Goal: Task Accomplishment & Management: Use online tool/utility

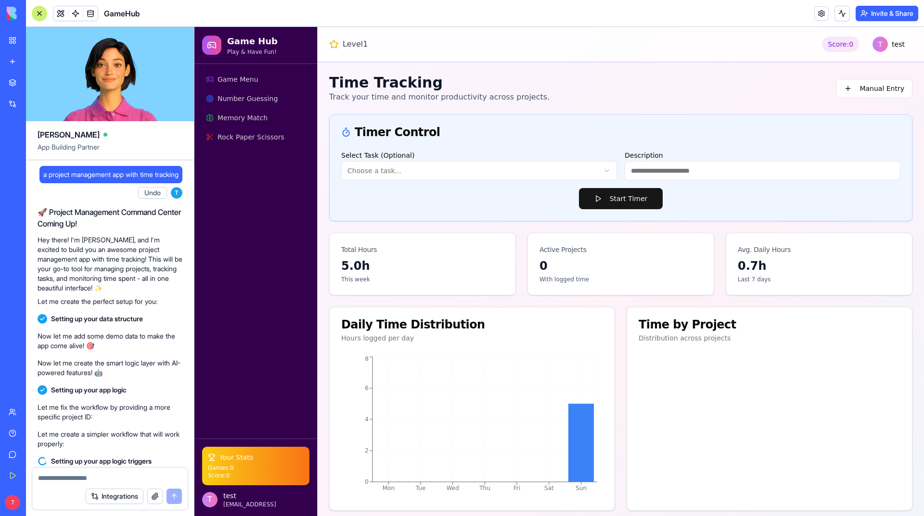
scroll to position [1161, 0]
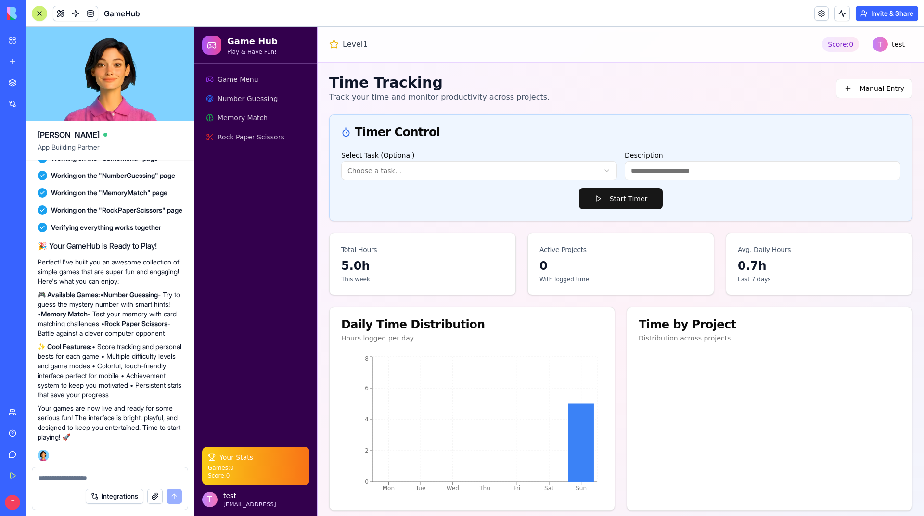
click at [142, 346] on p "✨ Cool Features: • Score tracking and personal bests for each game • Multiple d…" at bounding box center [110, 371] width 145 height 58
click at [263, 134] on span "Rock Paper Scissors" at bounding box center [250, 137] width 67 height 10
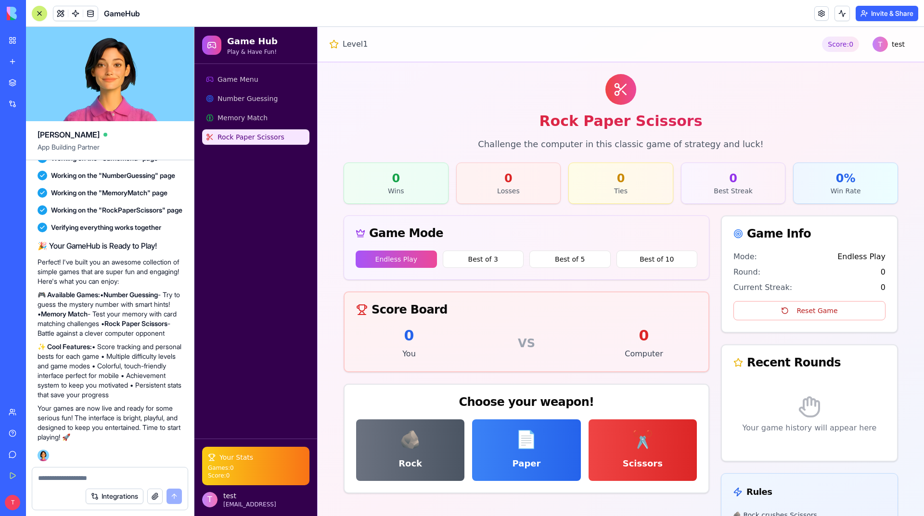
click at [401, 261] on button "Endless Play" at bounding box center [396, 259] width 81 height 17
click at [470, 259] on button "Best of 3" at bounding box center [483, 259] width 81 height 17
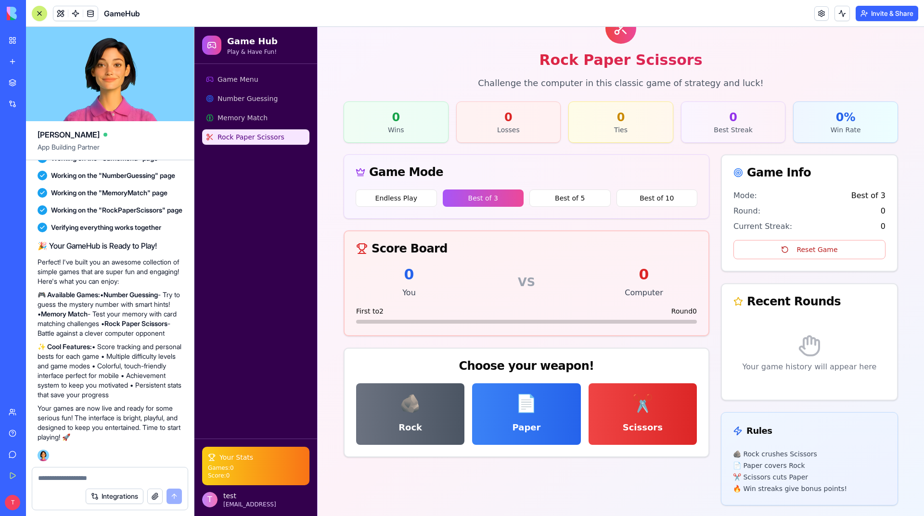
scroll to position [62, 0]
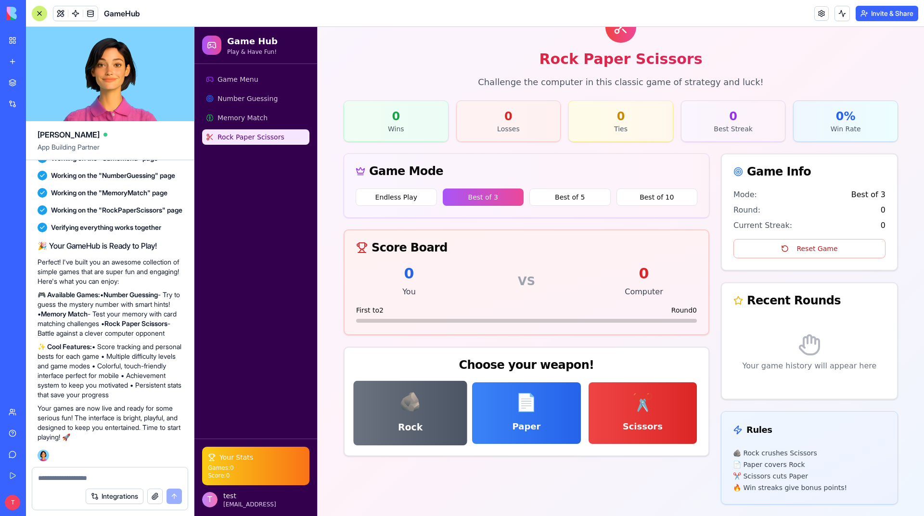
click at [416, 405] on button "🪨 Rock" at bounding box center [410, 413] width 114 height 64
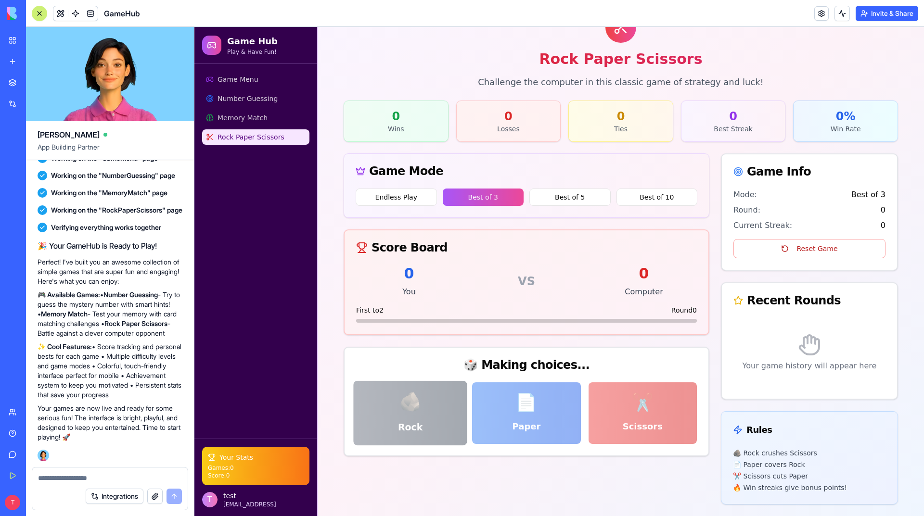
scroll to position [41, 0]
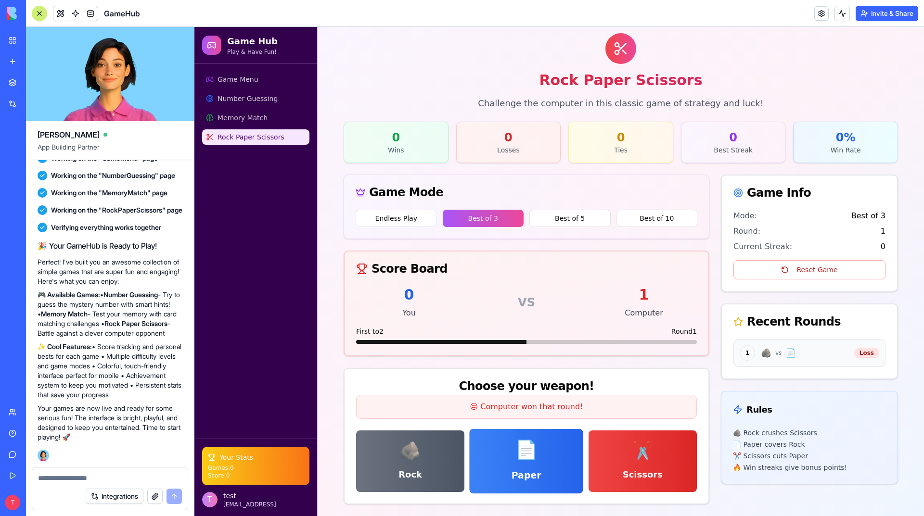
click at [539, 454] on button "📄 Paper" at bounding box center [527, 461] width 114 height 64
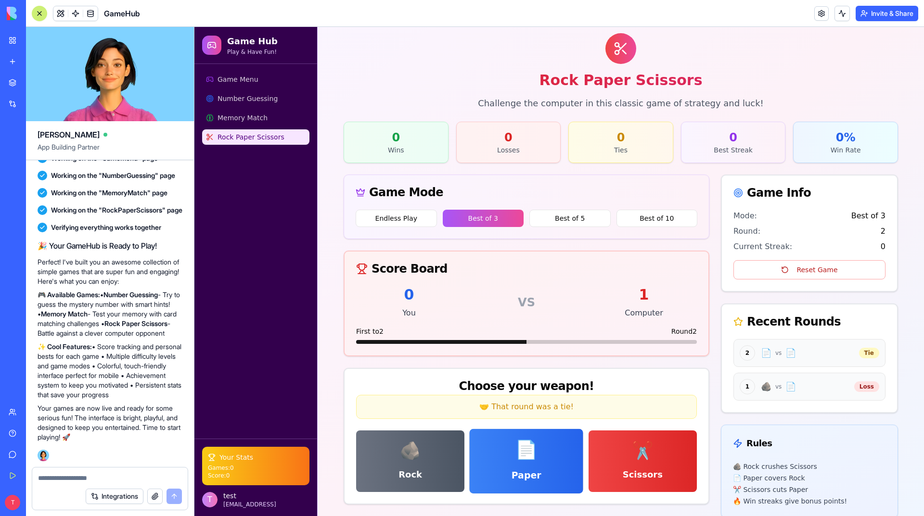
click at [522, 446] on span "📄" at bounding box center [526, 450] width 23 height 20
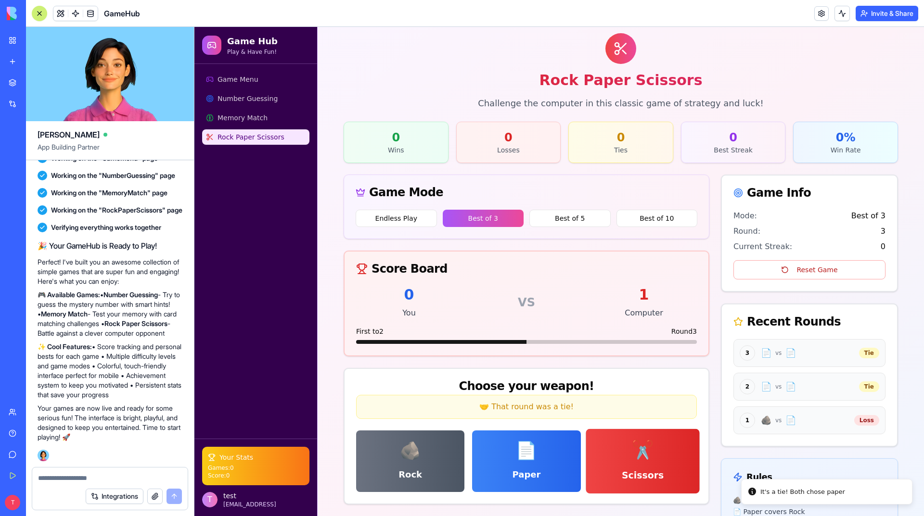
click at [612, 448] on button "✂️ Scissors" at bounding box center [642, 461] width 114 height 64
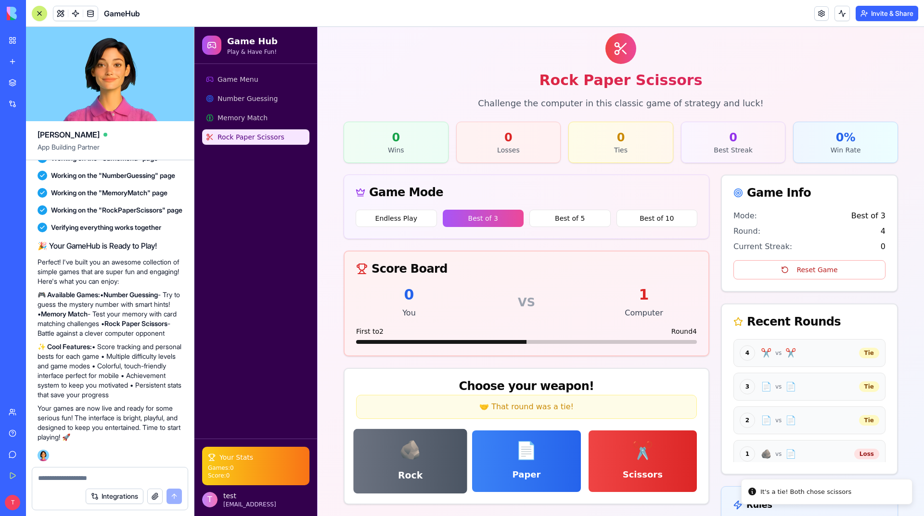
click at [457, 447] on button "🪨 Rock" at bounding box center [410, 461] width 114 height 64
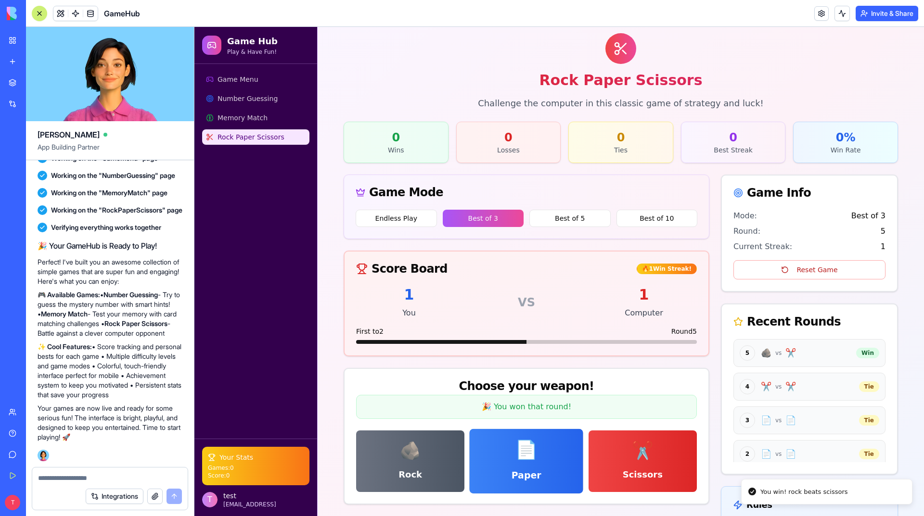
click at [525, 457] on span "📄" at bounding box center [526, 450] width 23 height 20
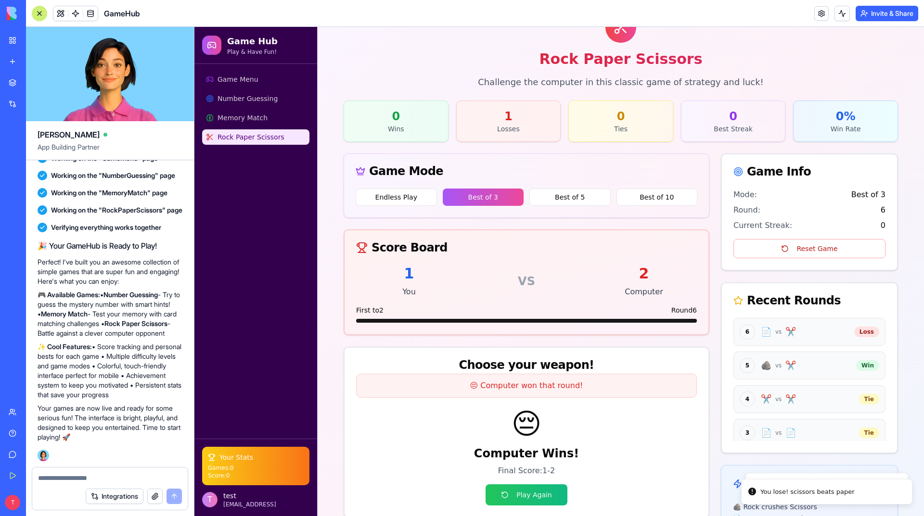
scroll to position [116, 0]
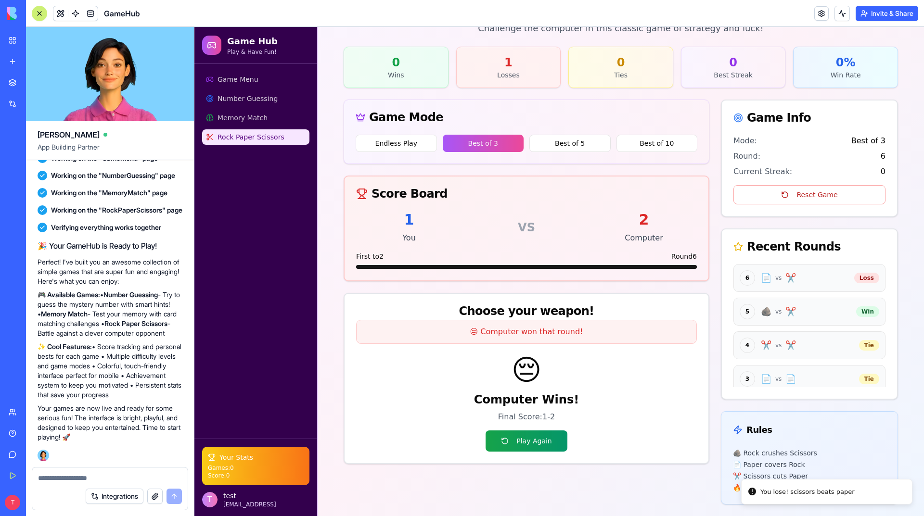
click at [525, 447] on button "Play Again" at bounding box center [525, 441] width 81 height 21
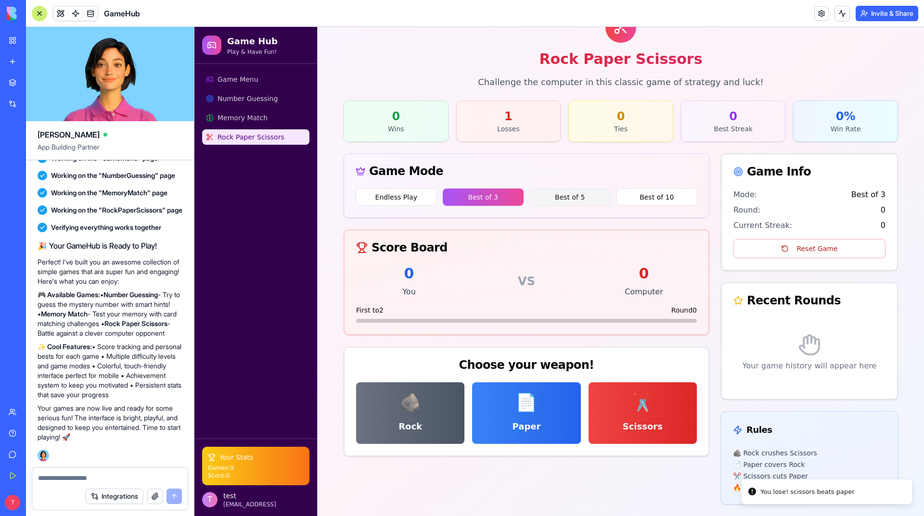
click at [578, 201] on button "Best of 5" at bounding box center [569, 197] width 81 height 17
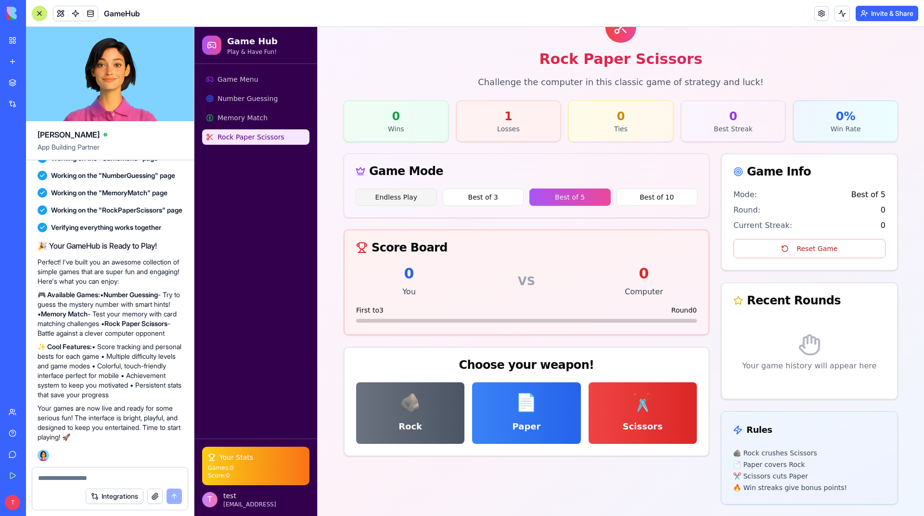
click at [400, 195] on button "Endless Play" at bounding box center [396, 197] width 81 height 17
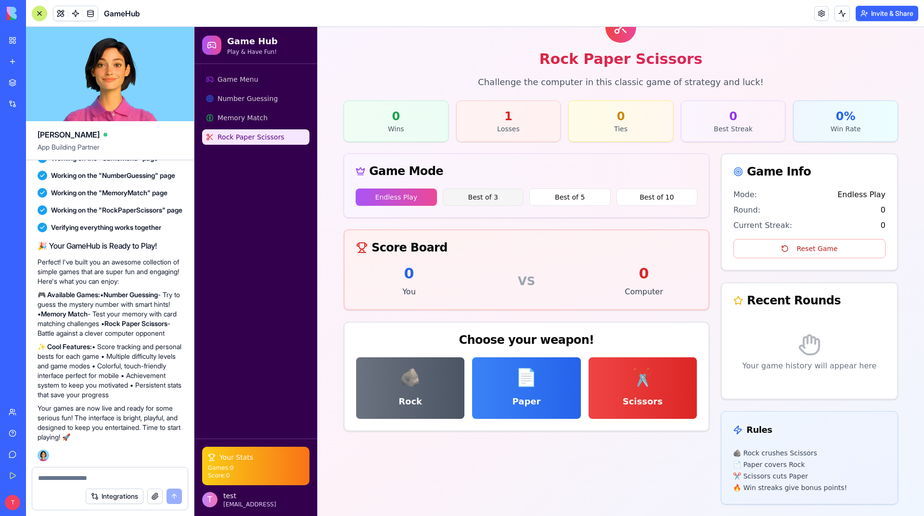
click at [502, 196] on button "Best of 3" at bounding box center [483, 197] width 81 height 17
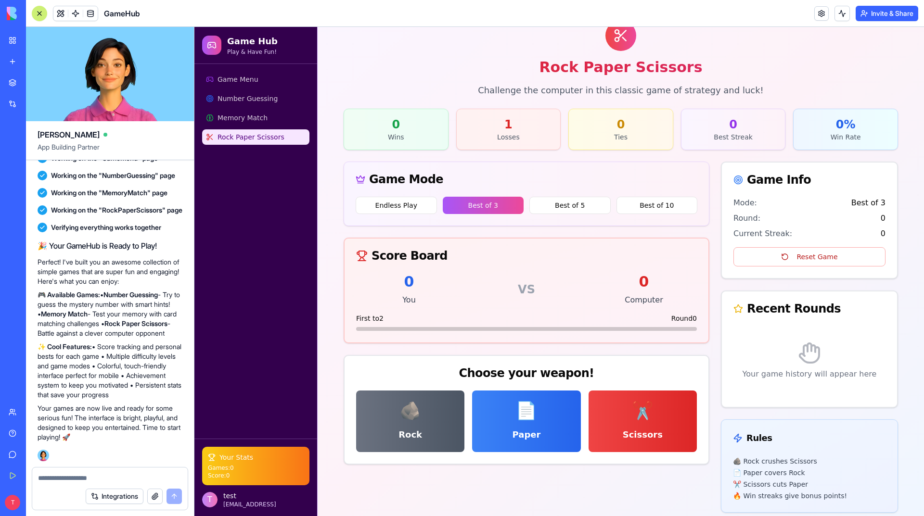
scroll to position [50, 0]
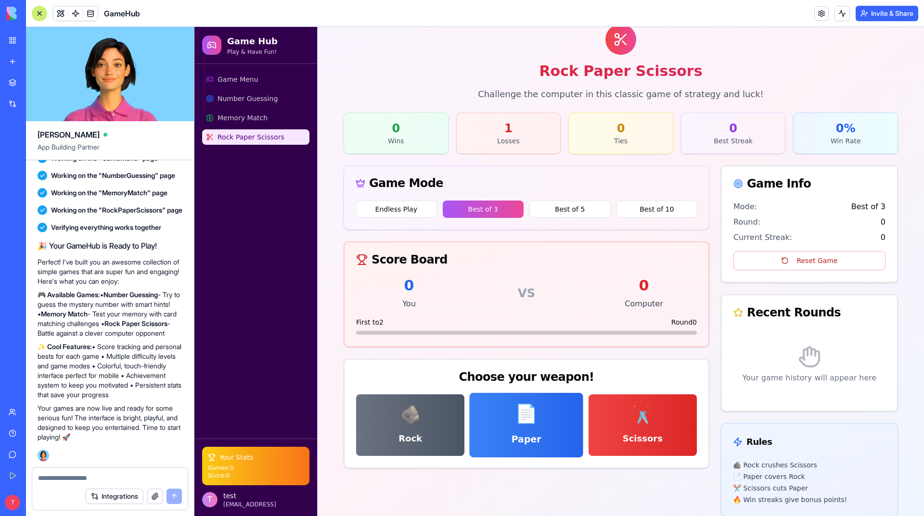
click at [521, 431] on button "📄 Paper" at bounding box center [527, 425] width 114 height 64
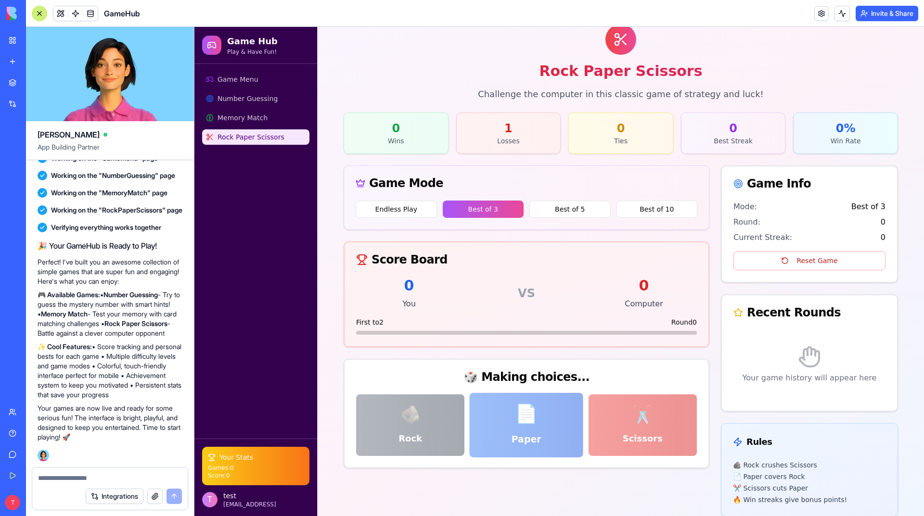
scroll to position [41, 0]
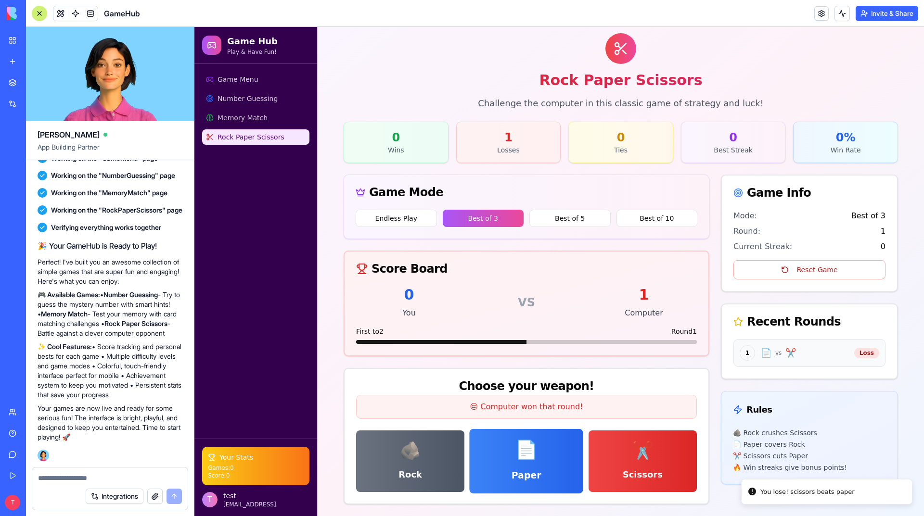
click at [526, 451] on span "📄" at bounding box center [526, 450] width 23 height 20
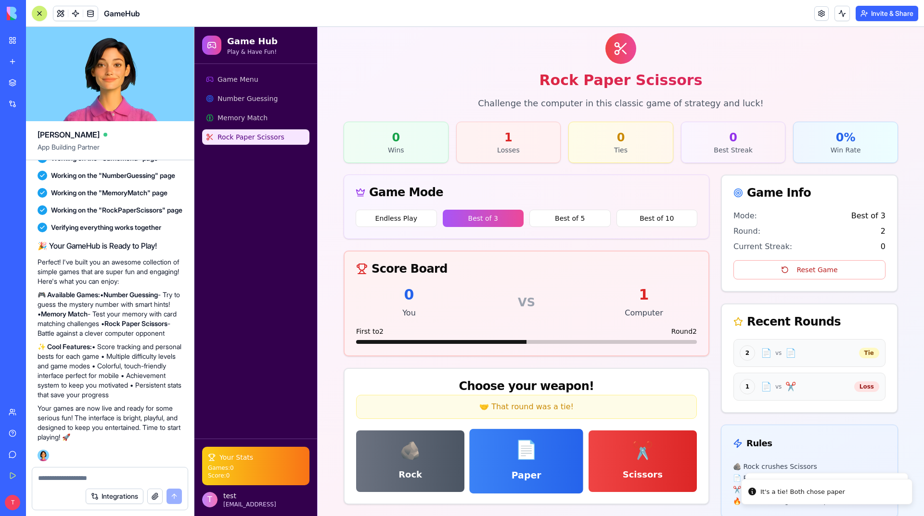
click at [526, 451] on span "📄" at bounding box center [526, 450] width 23 height 20
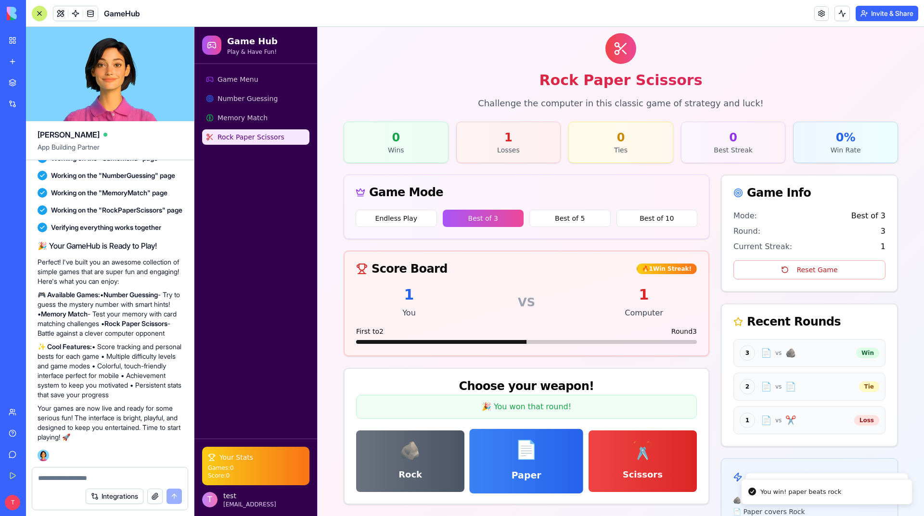
click at [523, 484] on button "📄 Paper" at bounding box center [527, 461] width 114 height 64
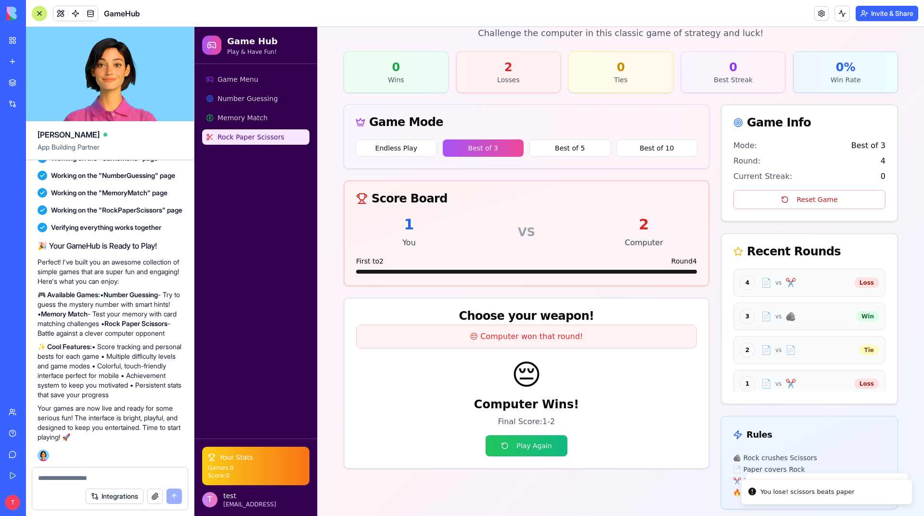
scroll to position [116, 0]
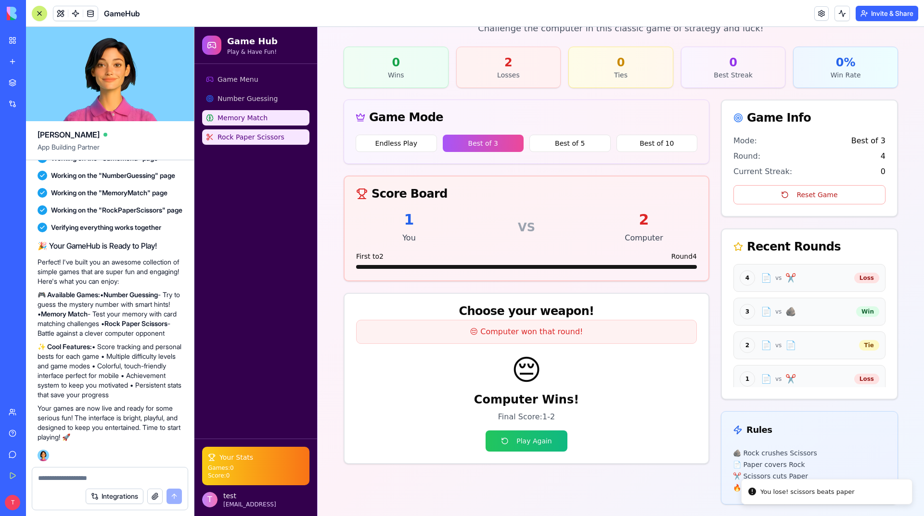
click at [258, 112] on link "Memory Match" at bounding box center [255, 117] width 107 height 15
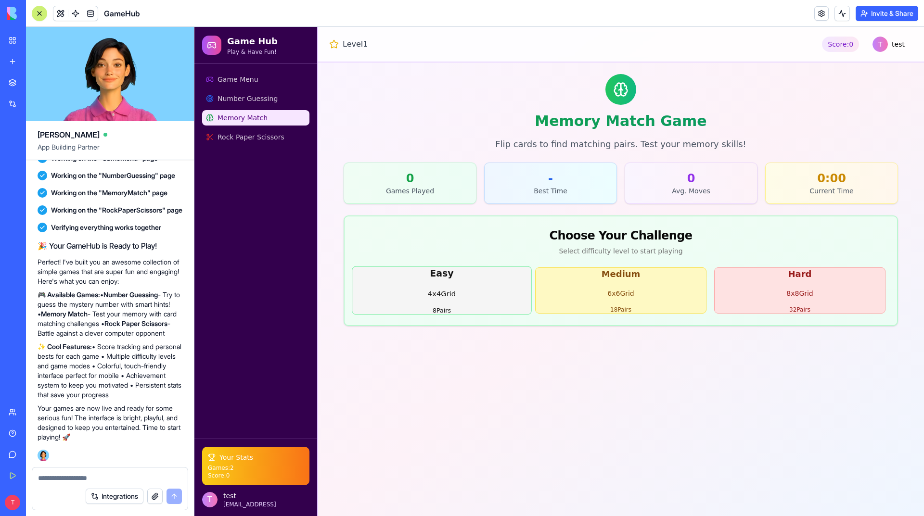
click at [463, 285] on button "easy 4 x 4 Grid 8 Pairs" at bounding box center [442, 291] width 180 height 49
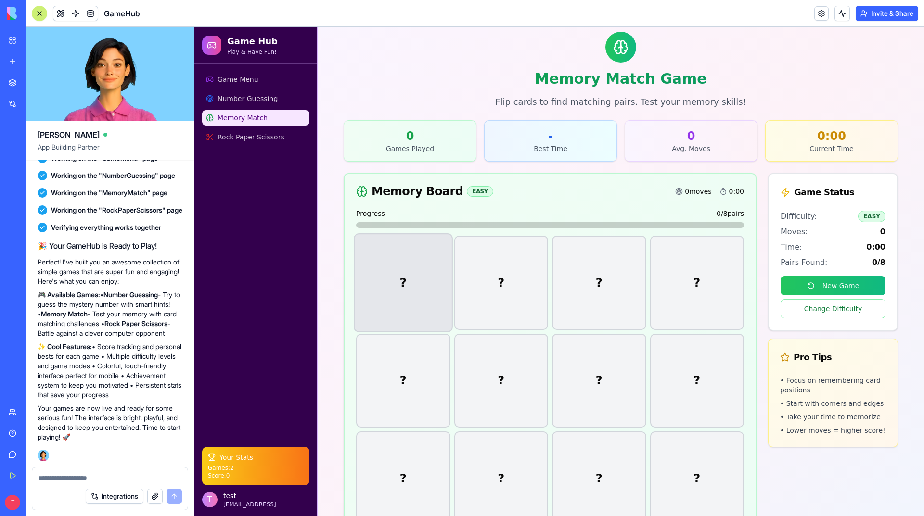
scroll to position [60, 0]
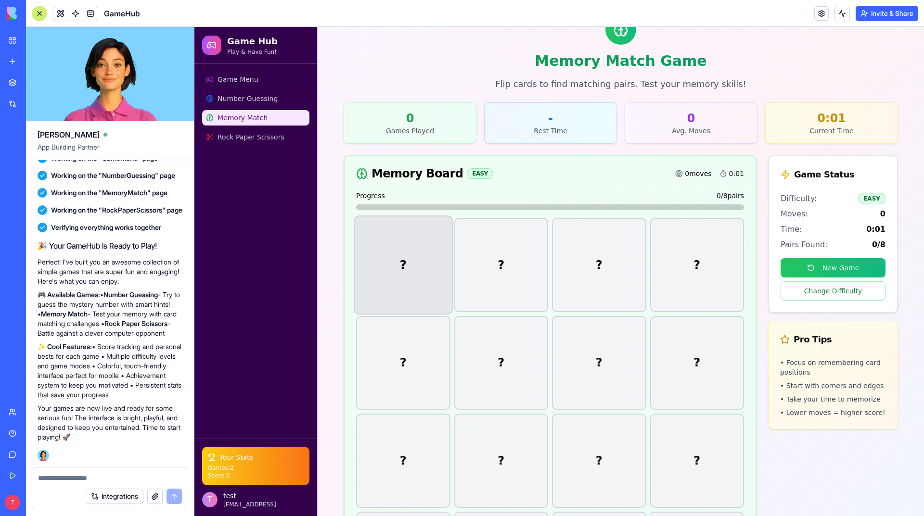
click at [422, 267] on div "?" at bounding box center [403, 265] width 99 height 99
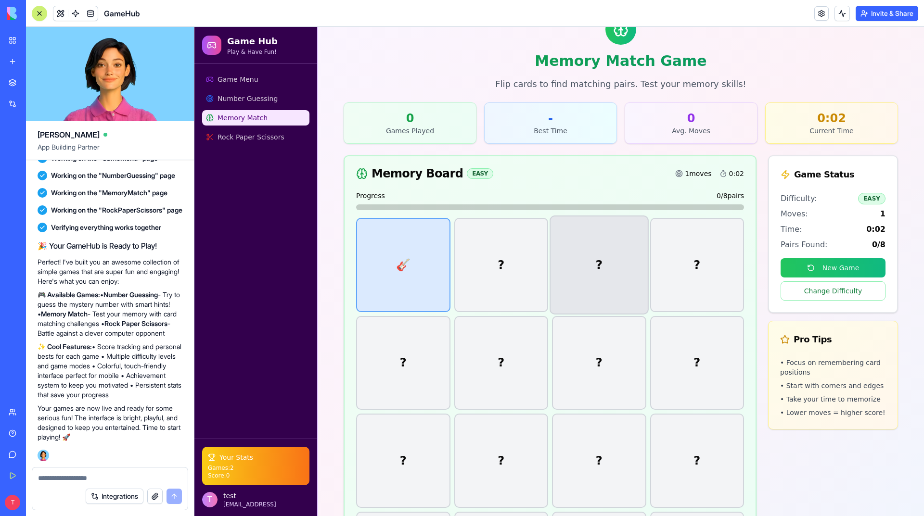
click at [584, 276] on div "?" at bounding box center [598, 265] width 99 height 99
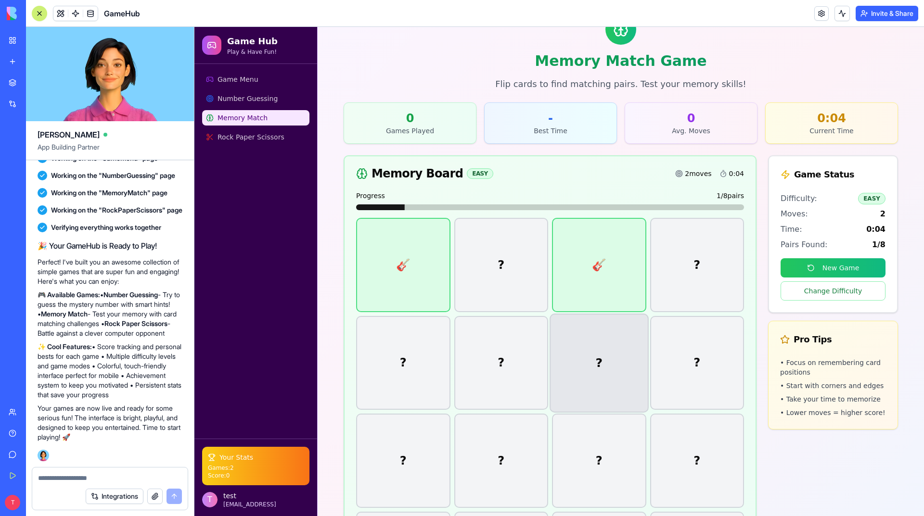
click at [592, 361] on div "?" at bounding box center [598, 363] width 99 height 99
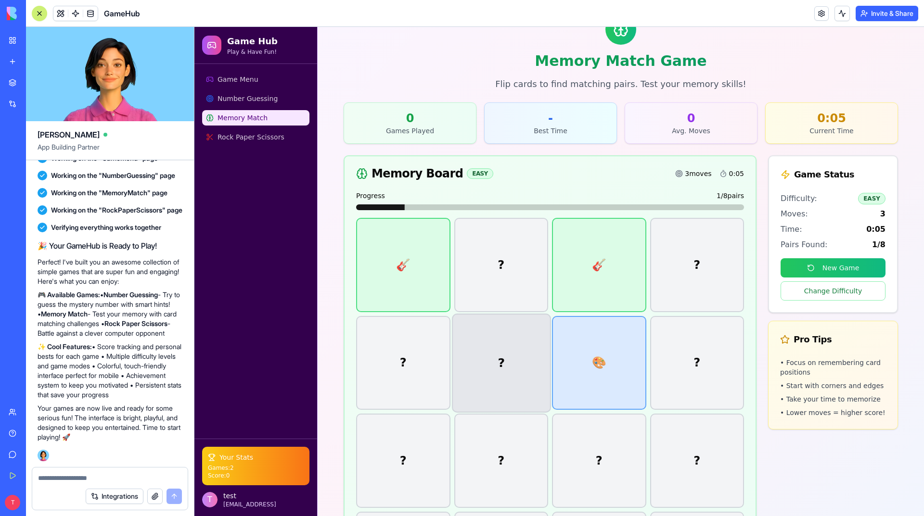
click at [496, 374] on div "?" at bounding box center [501, 363] width 99 height 99
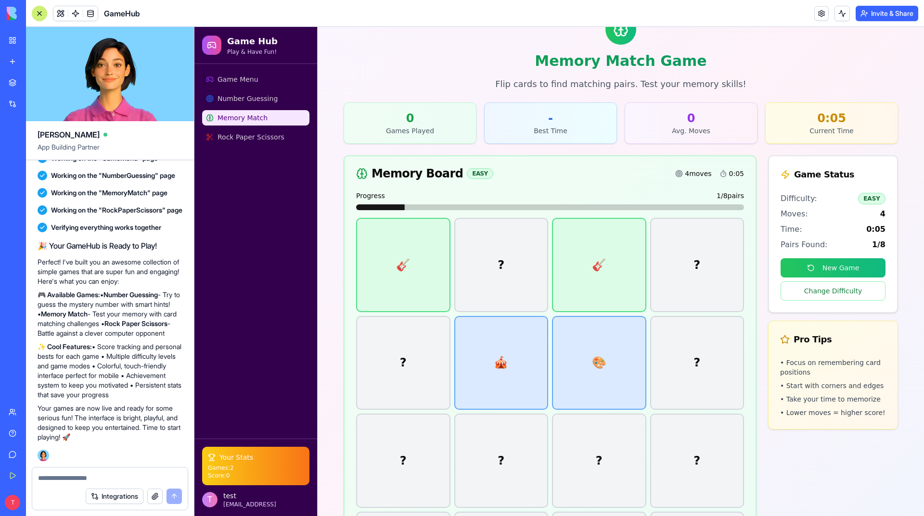
click at [509, 458] on div "🎸 ? 🎸 ? ? 🎪 🎨 ? ? ? ? ? ? ? ? ?" at bounding box center [550, 412] width 388 height 388
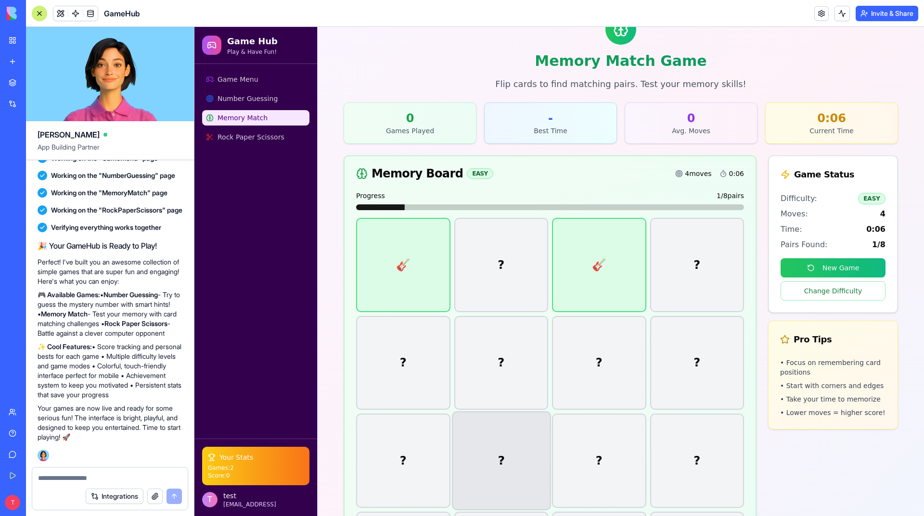
click at [514, 454] on div "?" at bounding box center [501, 460] width 99 height 99
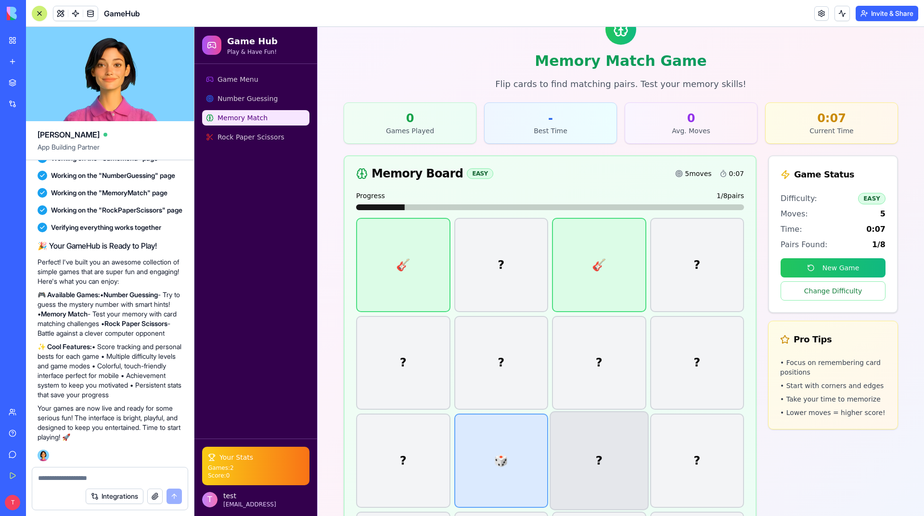
click at [578, 452] on div "?" at bounding box center [598, 460] width 99 height 99
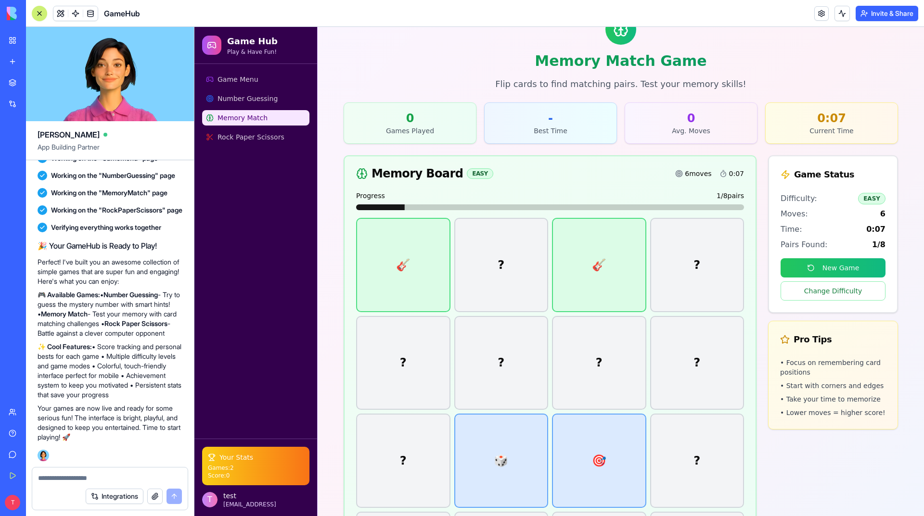
click at [731, 372] on div "🎸 ? 🎸 ? ? ? ? ? ? 🎲 🎯 ? ? ? ? ?" at bounding box center [550, 412] width 388 height 388
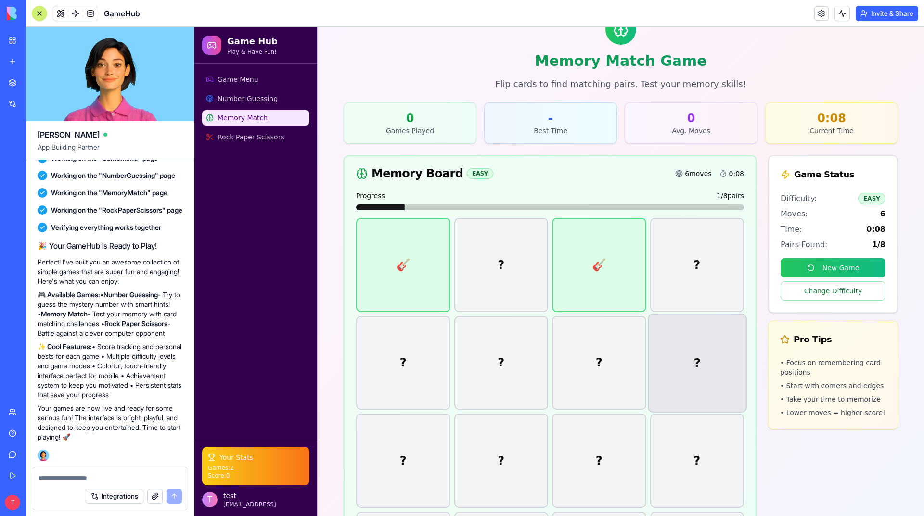
click at [695, 372] on div "?" at bounding box center [697, 363] width 99 height 99
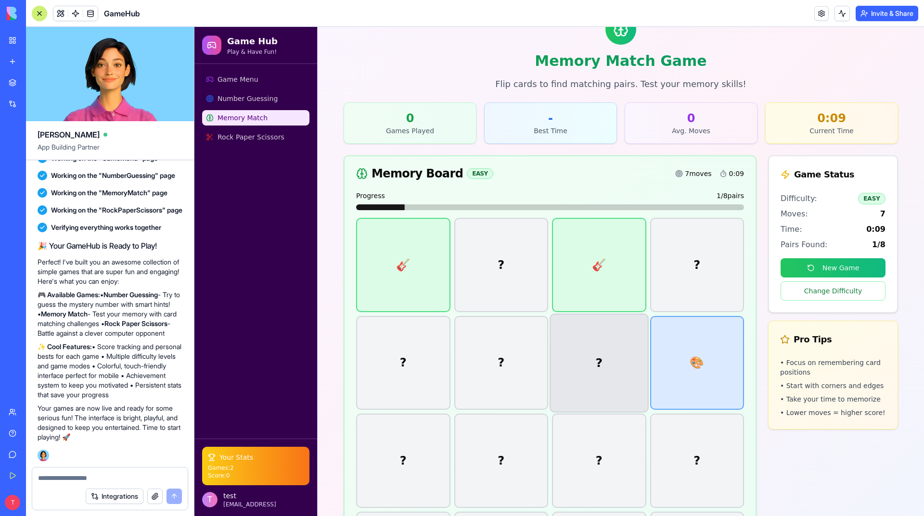
click at [572, 368] on div "?" at bounding box center [598, 363] width 99 height 99
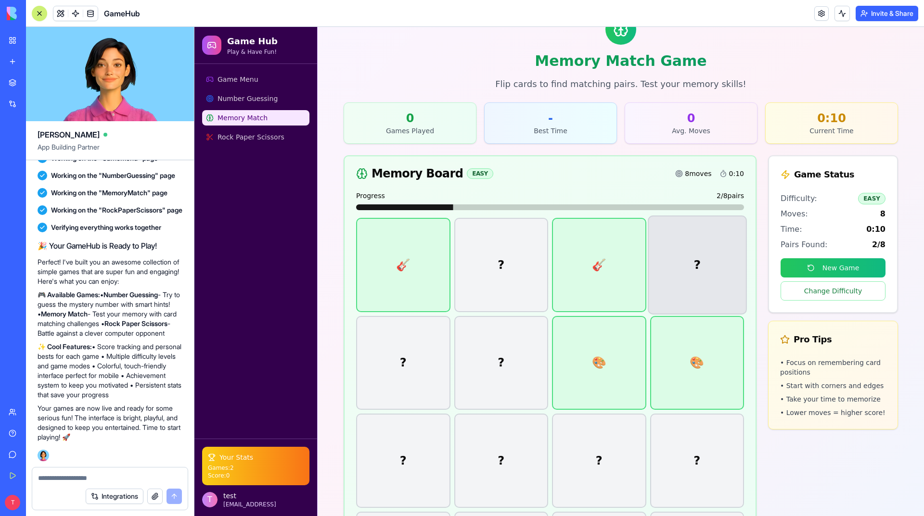
click at [648, 265] on div "?" at bounding box center [697, 265] width 99 height 99
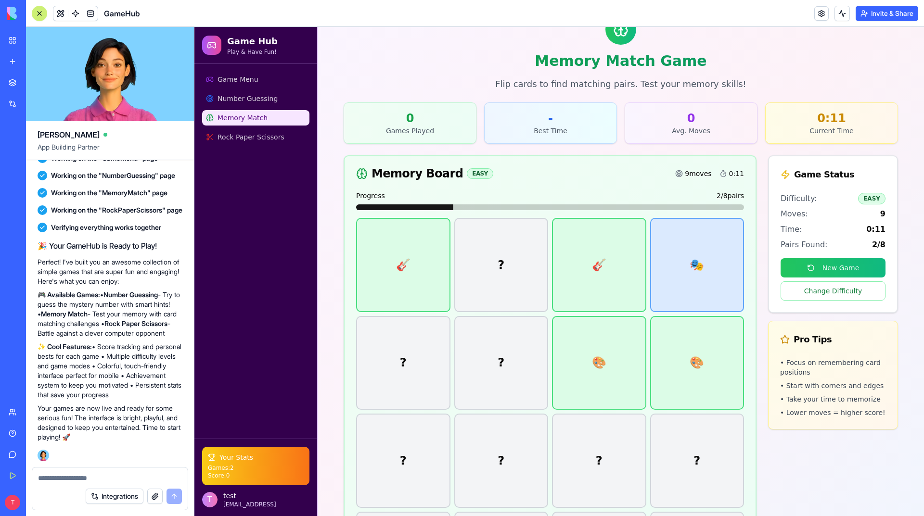
click at [707, 480] on div "?" at bounding box center [697, 461] width 94 height 94
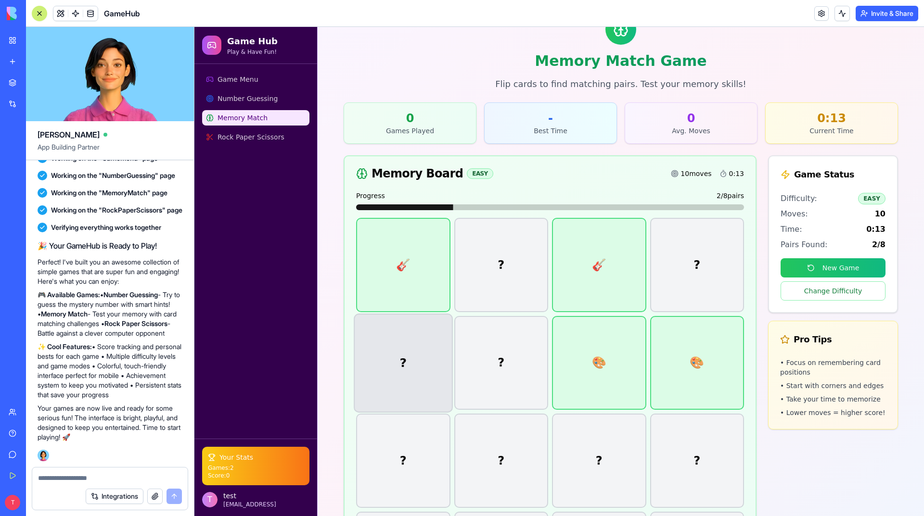
click at [404, 366] on div "?" at bounding box center [403, 363] width 99 height 99
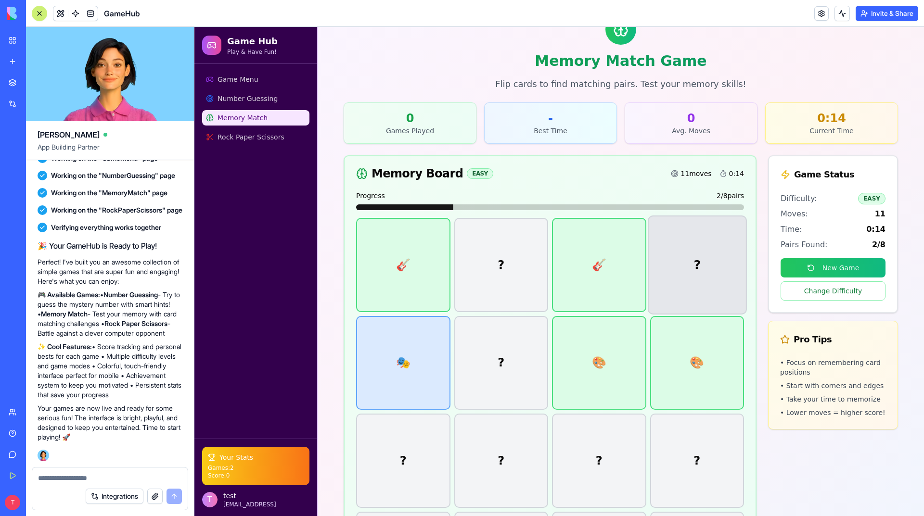
click at [680, 248] on div "?" at bounding box center [697, 265] width 99 height 99
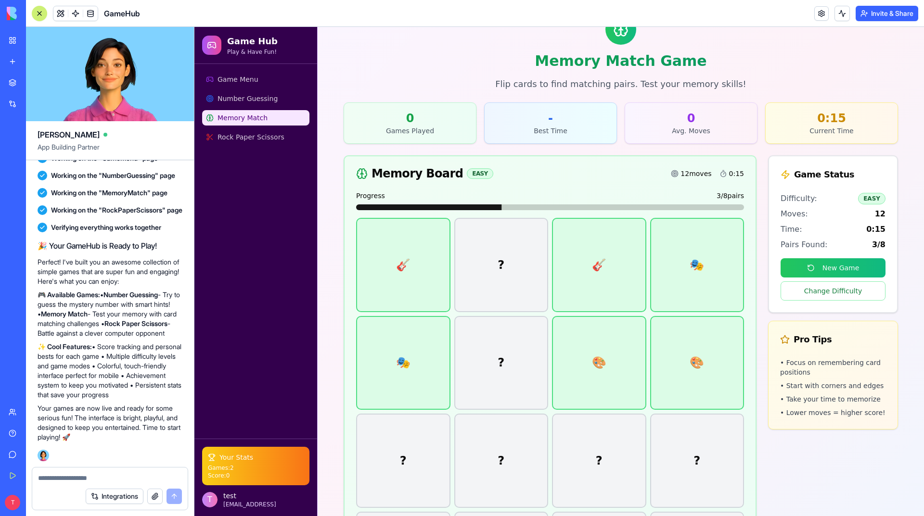
click at [500, 262] on div "?" at bounding box center [501, 265] width 94 height 94
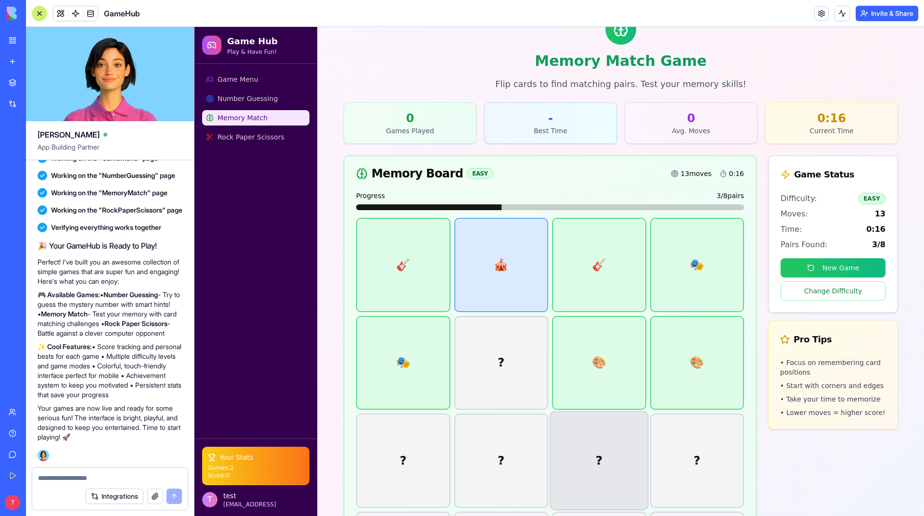
click at [577, 459] on div "?" at bounding box center [598, 460] width 99 height 99
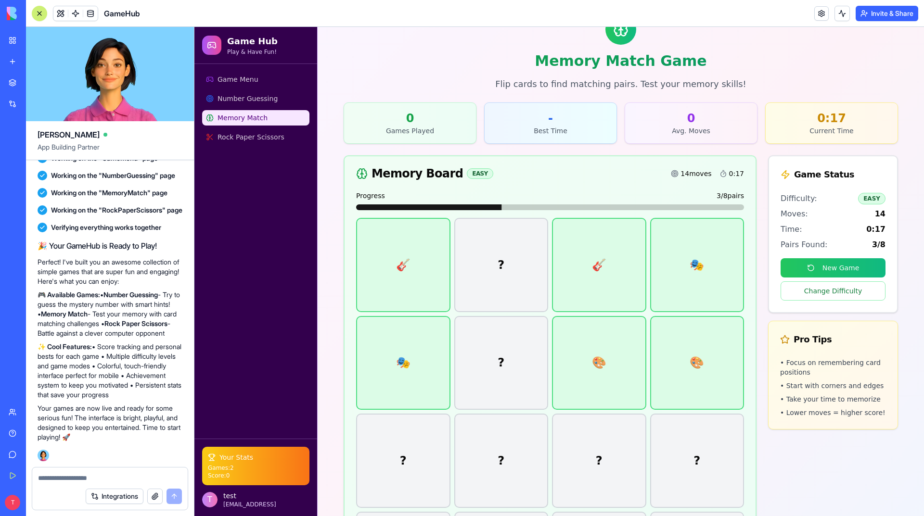
click at [494, 350] on div "?" at bounding box center [501, 363] width 94 height 94
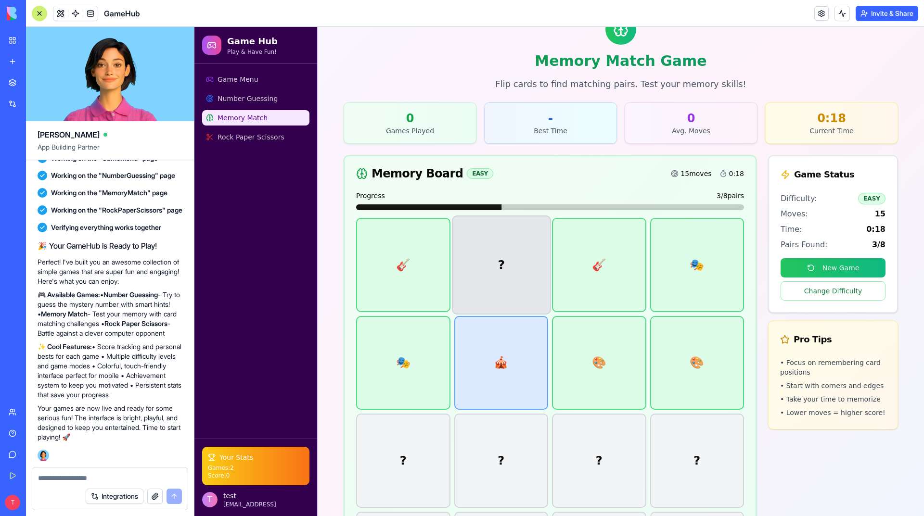
click at [488, 242] on div "?" at bounding box center [501, 265] width 99 height 99
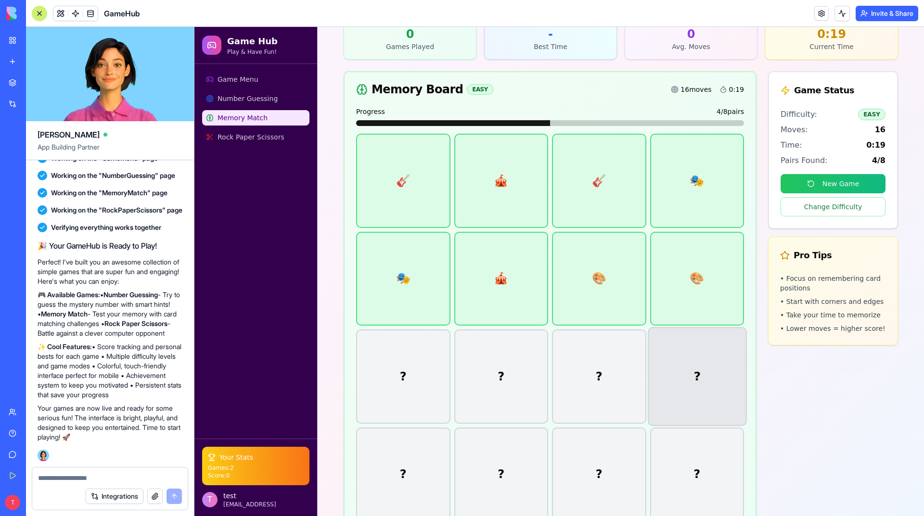
click at [698, 377] on div "?" at bounding box center [697, 376] width 99 height 99
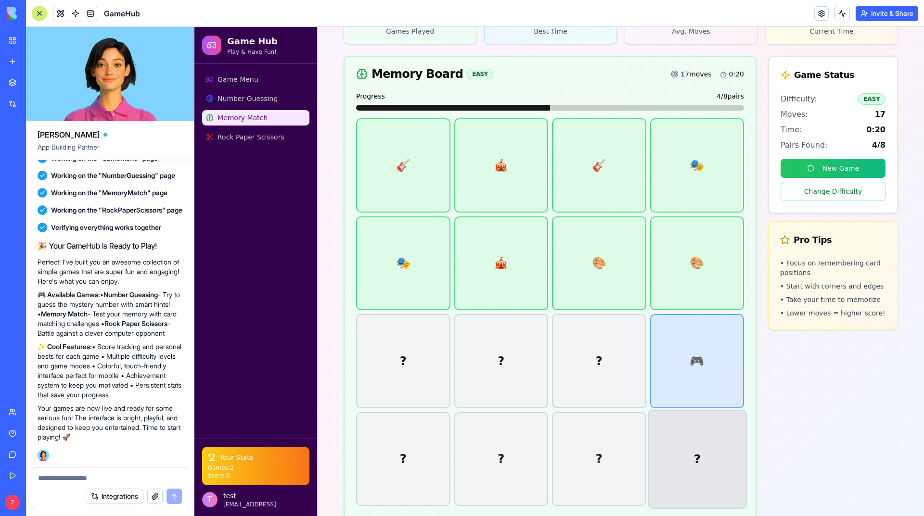
scroll to position [174, 0]
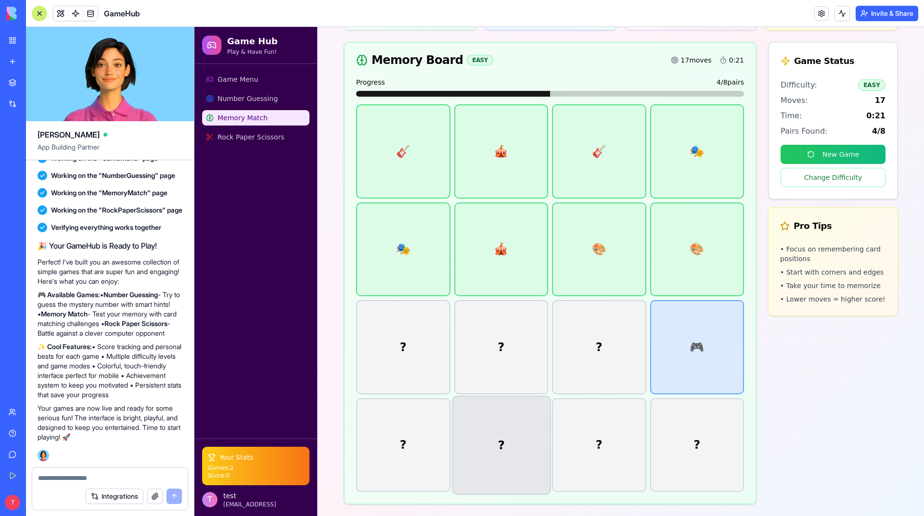
click at [533, 426] on div "?" at bounding box center [501, 445] width 99 height 99
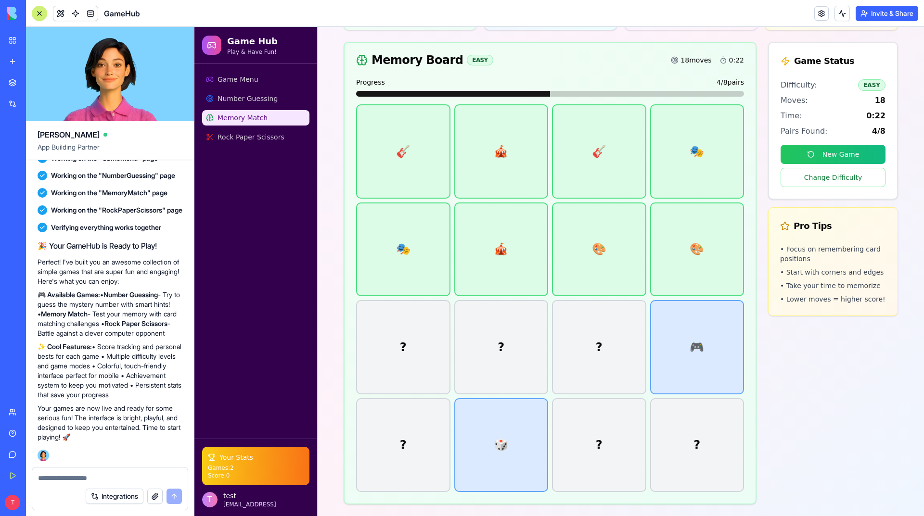
click at [521, 348] on div "🎸 🎪 🎸 🎭 🎭 🎪 🎨 🎨 ? ? ? 🎮 ? 🎲 ? ?" at bounding box center [550, 298] width 388 height 388
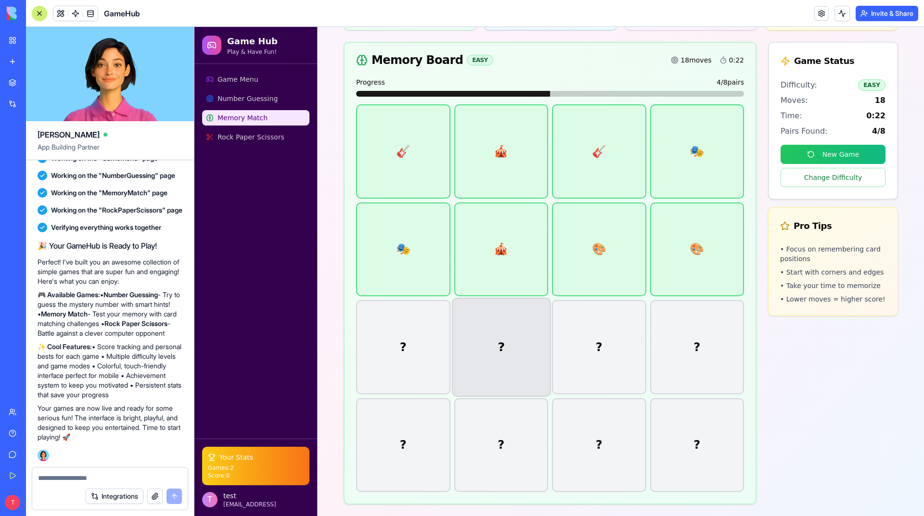
click at [509, 352] on div "?" at bounding box center [501, 347] width 99 height 99
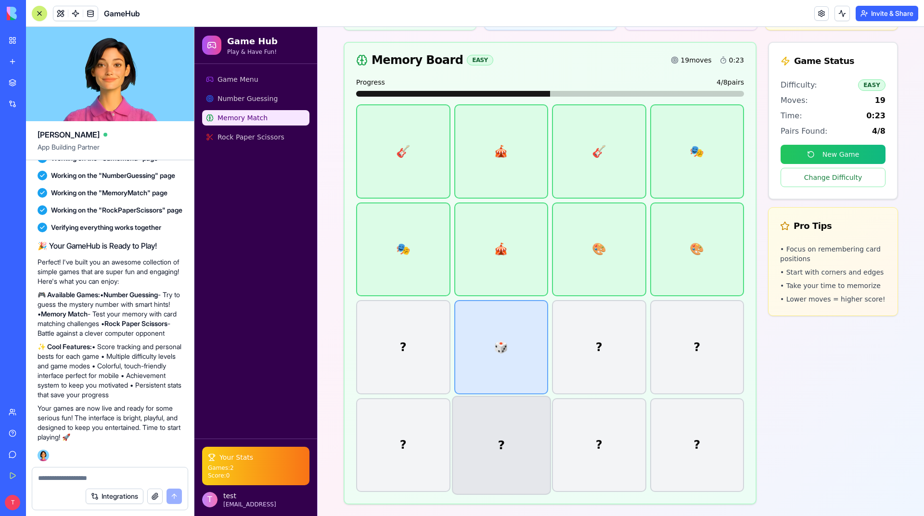
click at [499, 438] on div "?" at bounding box center [501, 445] width 99 height 99
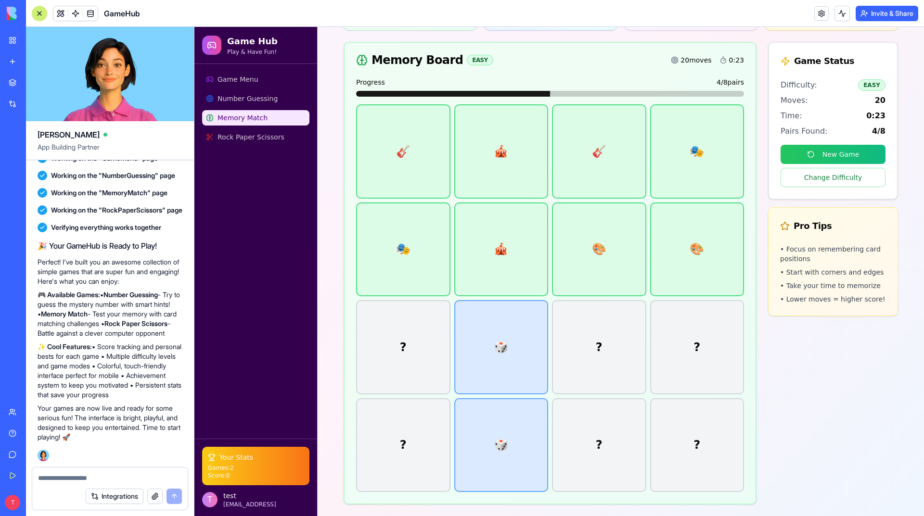
click at [403, 424] on div "🎸 🎪 🎸 🎭 🎭 🎪 🎨 🎨 ? 🎲 ? ? ? 🎲 ? ?" at bounding box center [550, 298] width 388 height 388
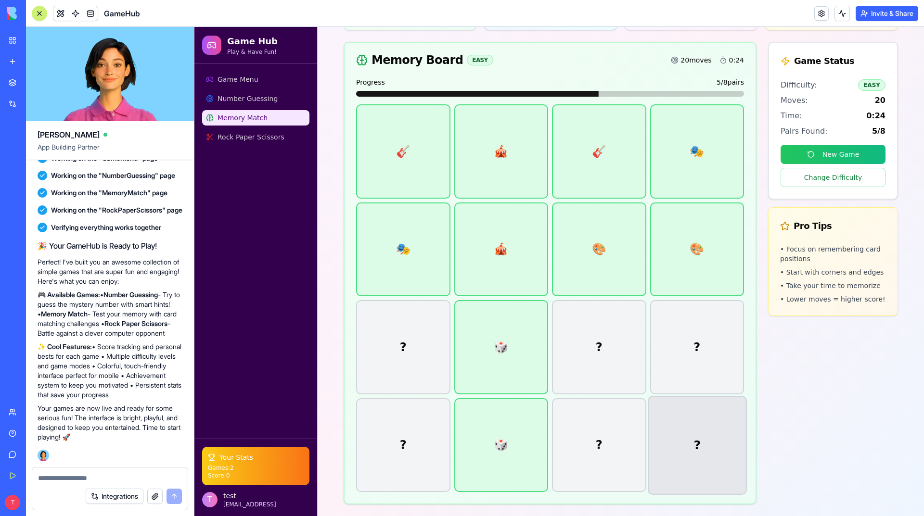
click at [692, 419] on div "?" at bounding box center [697, 445] width 99 height 99
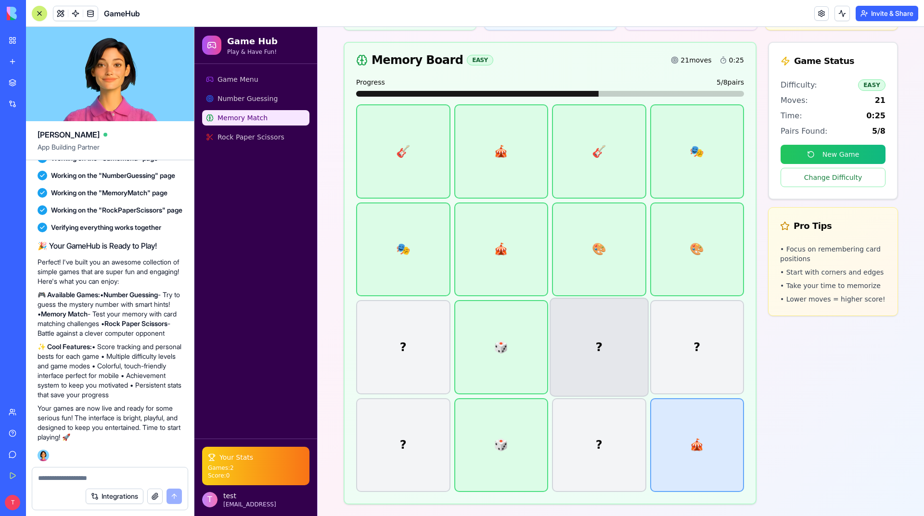
click at [612, 340] on div "?" at bounding box center [598, 347] width 99 height 99
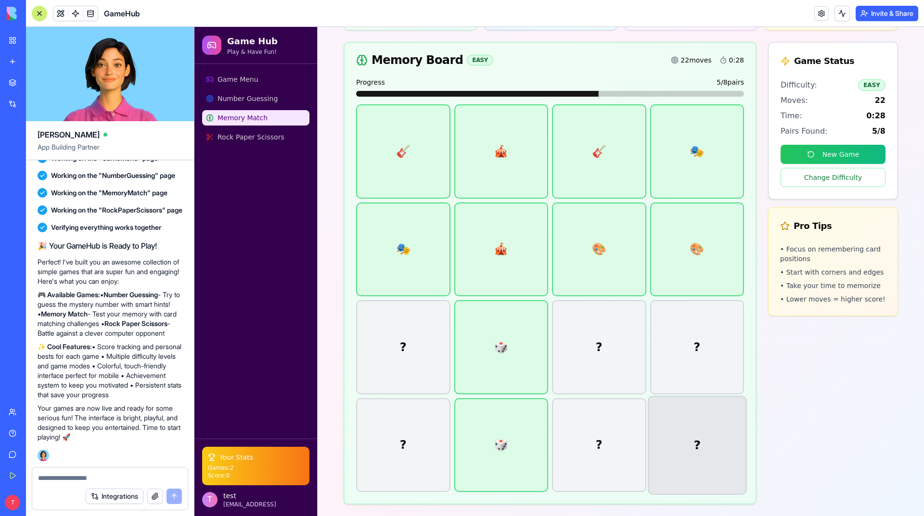
click at [695, 462] on div "?" at bounding box center [697, 445] width 99 height 99
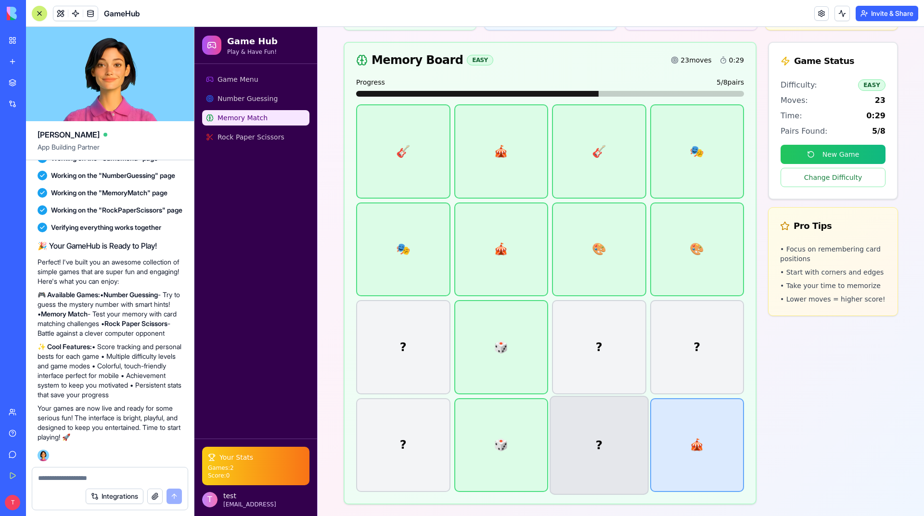
click at [592, 449] on div "?" at bounding box center [598, 445] width 99 height 99
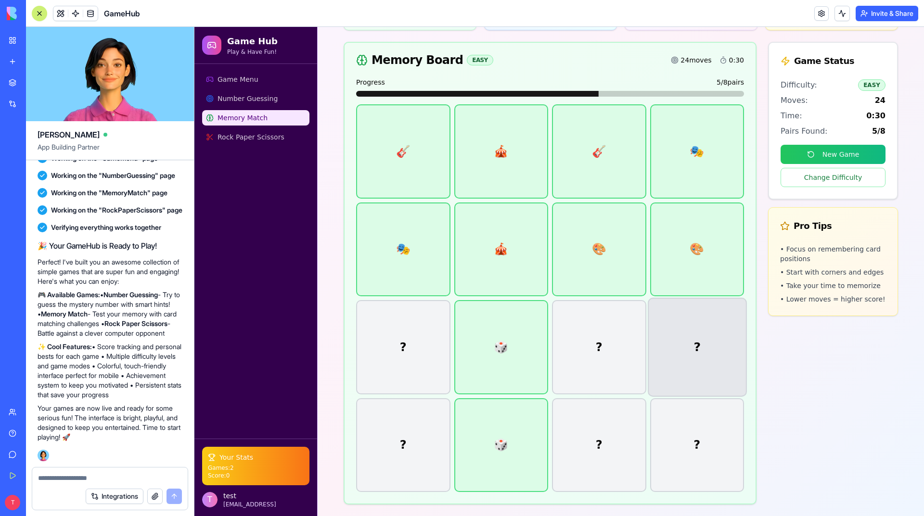
click at [718, 353] on div "?" at bounding box center [697, 347] width 99 height 99
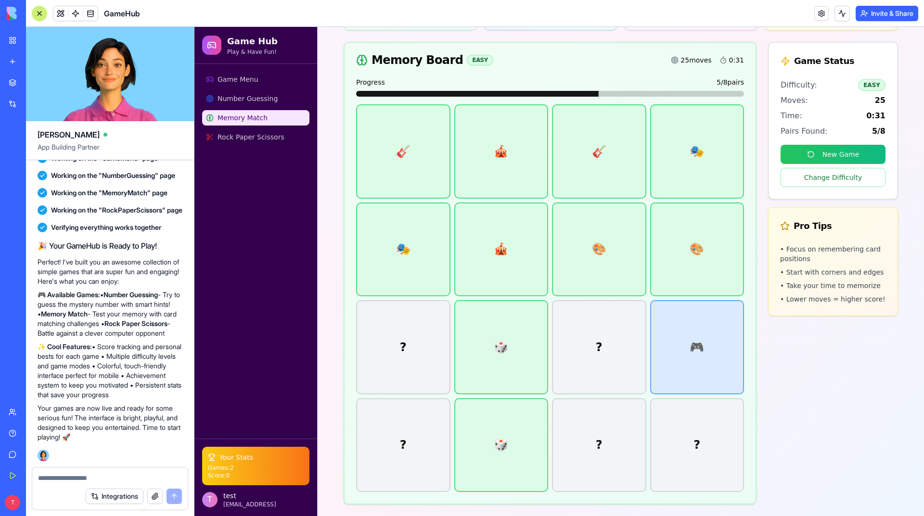
click at [626, 430] on div "?" at bounding box center [599, 445] width 94 height 94
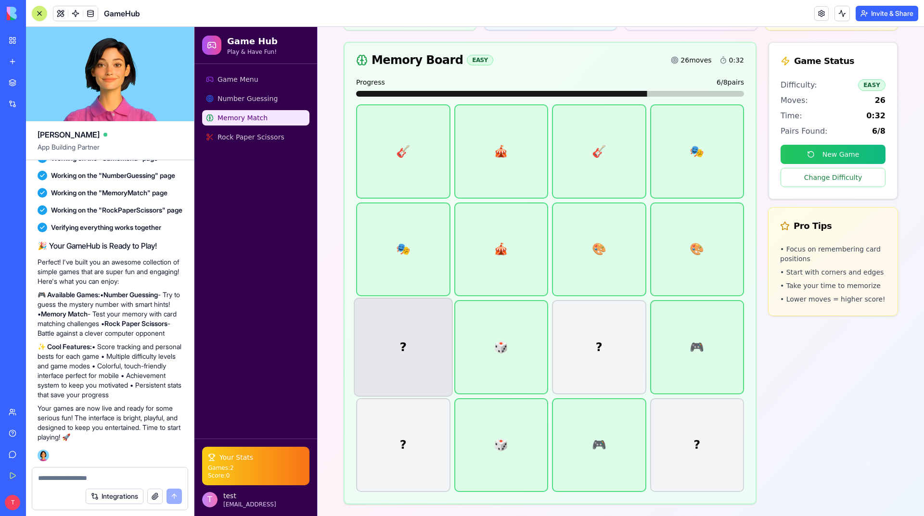
click at [399, 345] on div "?" at bounding box center [403, 347] width 99 height 99
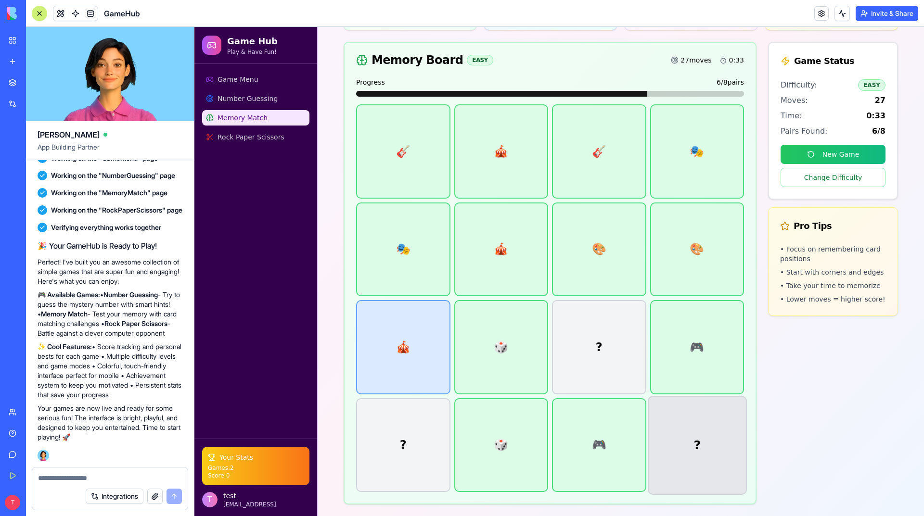
click at [697, 437] on div "?" at bounding box center [697, 445] width 99 height 99
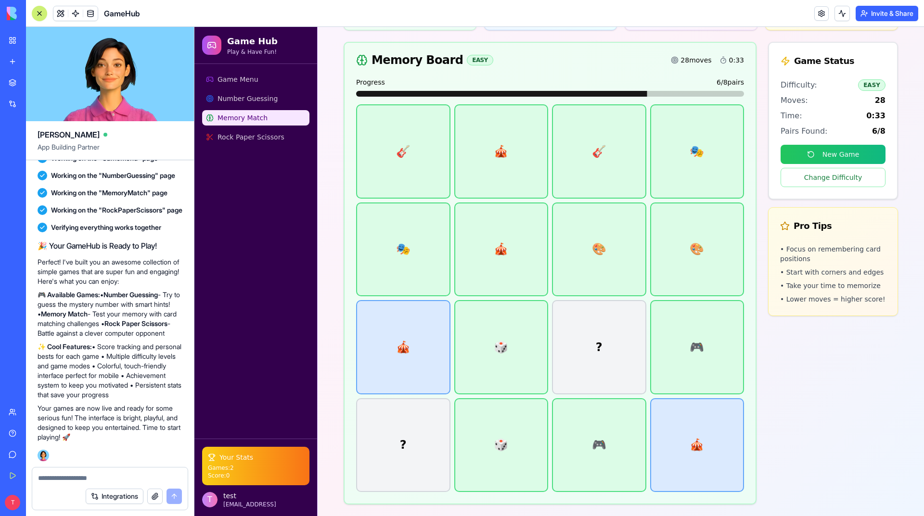
click at [574, 356] on div "🎸 🎪 🎸 🎭 🎭 🎪 🎨 🎨 🎪 🎲 ? 🎮 ? 🎲 🎮 🎪" at bounding box center [550, 298] width 388 height 388
click at [594, 364] on div "?" at bounding box center [599, 347] width 94 height 94
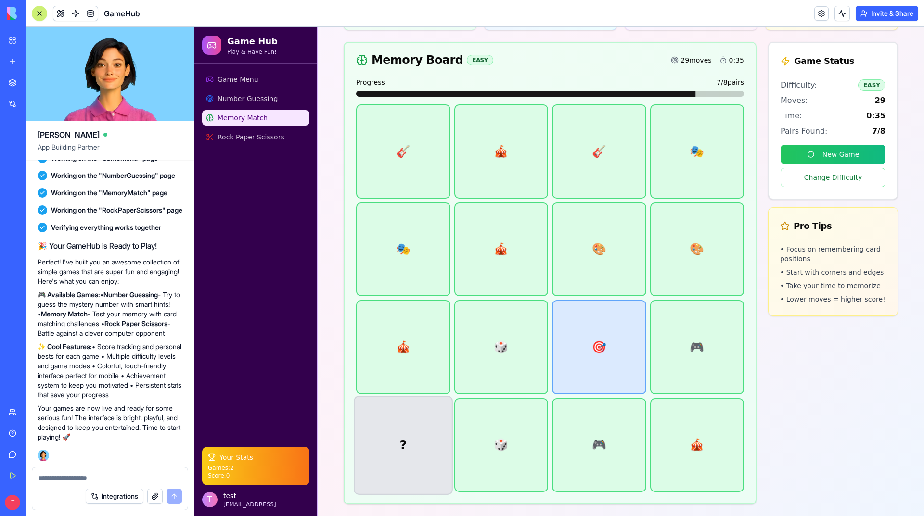
click at [408, 444] on div "?" at bounding box center [403, 445] width 99 height 99
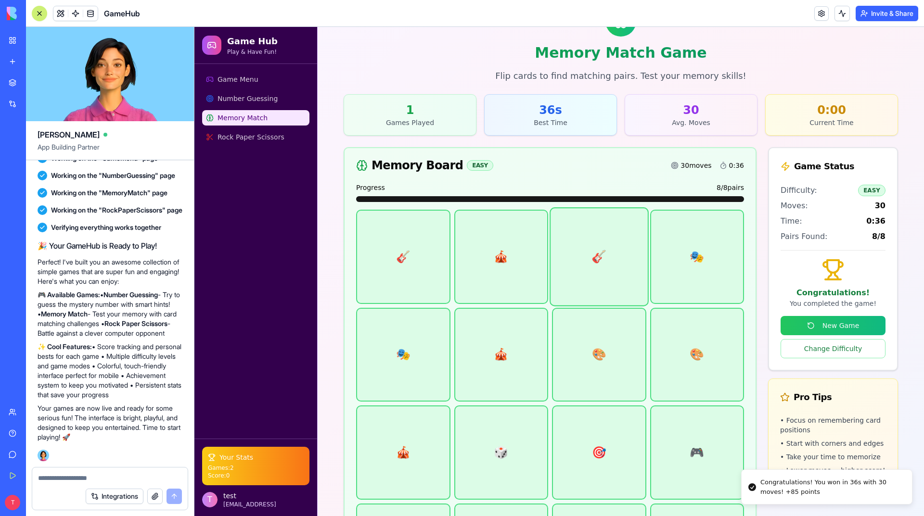
scroll to position [17, 0]
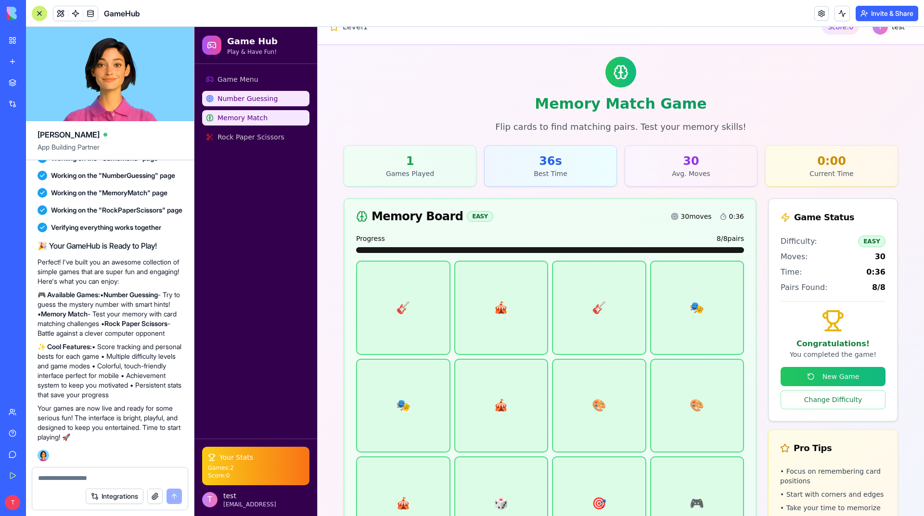
click at [271, 96] on span "Number Guessing" at bounding box center [247, 99] width 60 height 10
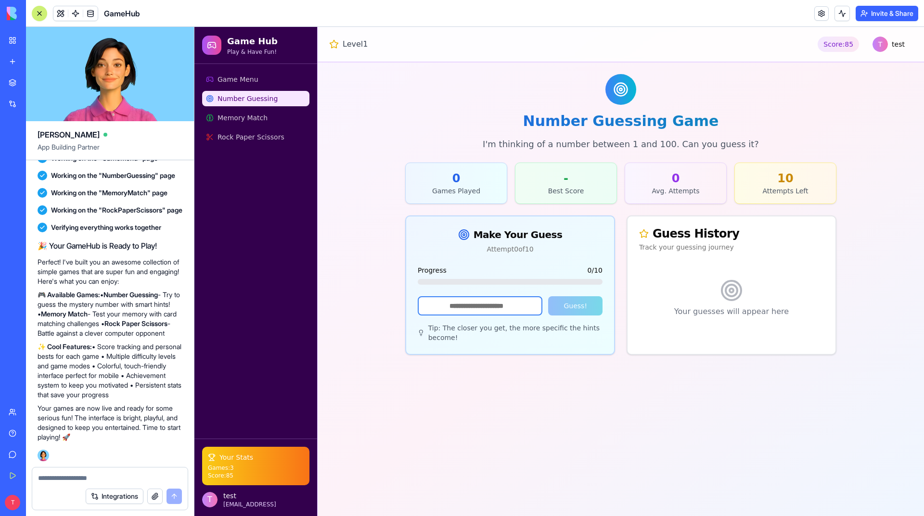
click at [497, 310] on input "number" at bounding box center [480, 305] width 125 height 19
type input "**"
click at [583, 307] on button "Guess!" at bounding box center [575, 305] width 54 height 19
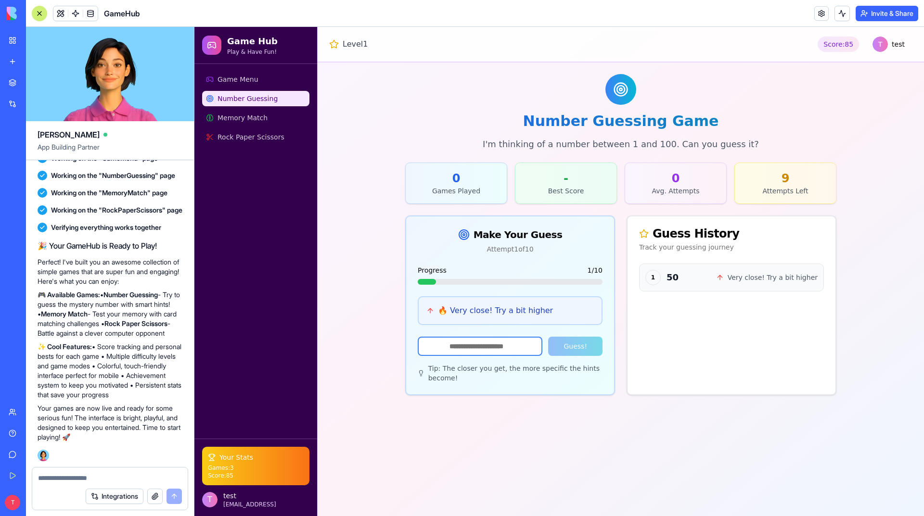
click at [505, 347] on input "number" at bounding box center [480, 346] width 125 height 19
type input "**"
click at [576, 346] on button "Guess!" at bounding box center [575, 346] width 54 height 19
click at [502, 354] on input "number" at bounding box center [480, 346] width 125 height 19
type input "**"
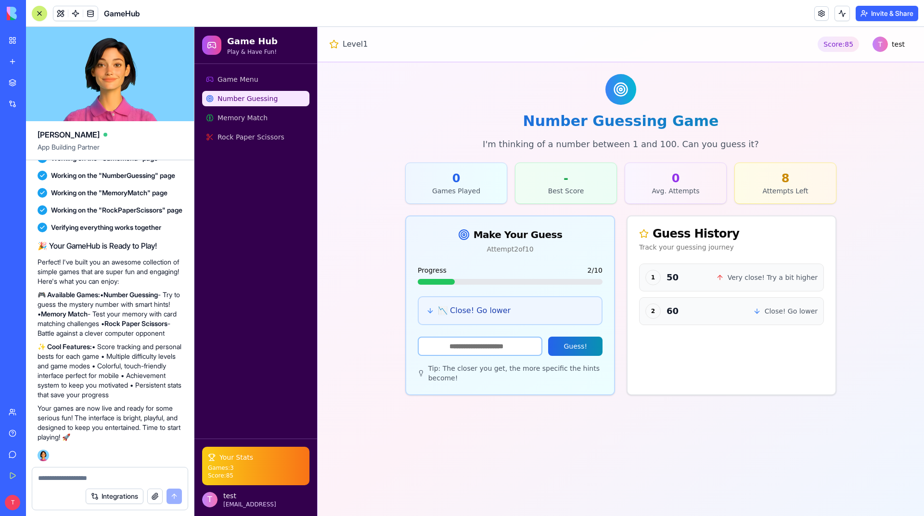
click at [593, 351] on button "Guess!" at bounding box center [575, 346] width 54 height 19
click at [515, 346] on input "number" at bounding box center [480, 346] width 125 height 19
type input "**"
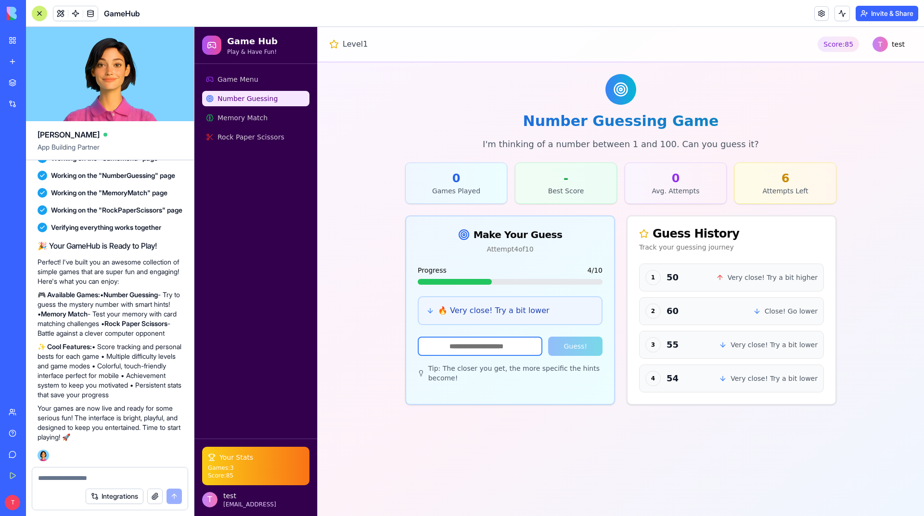
click at [515, 346] on input "number" at bounding box center [480, 346] width 125 height 19
type input "**"
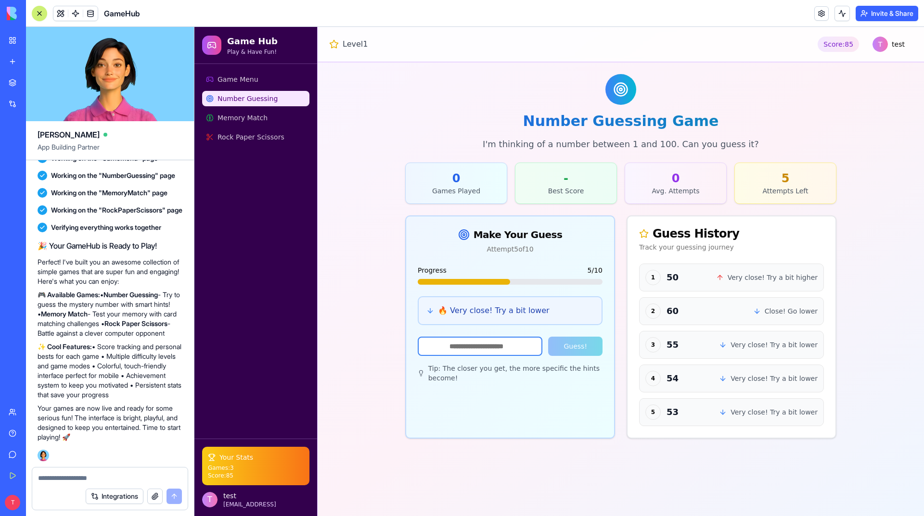
type input "**"
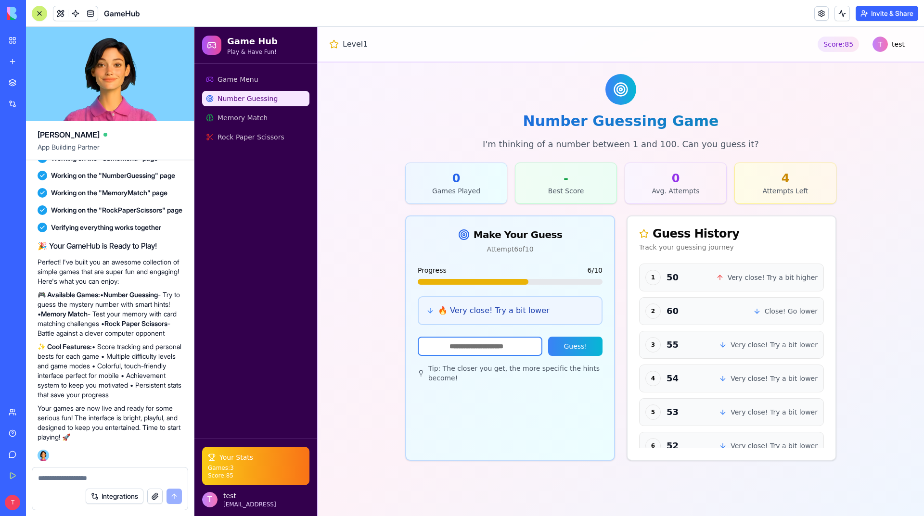
type input "**"
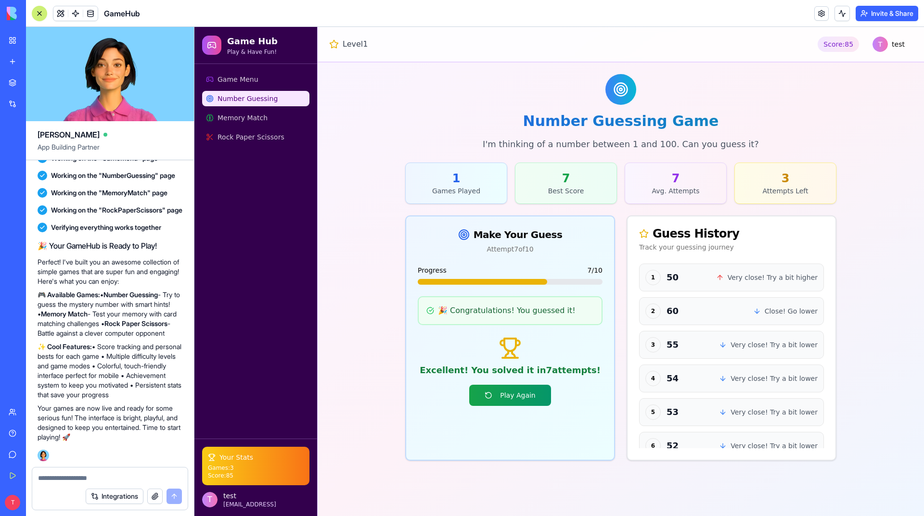
click at [512, 400] on button "Play Again" at bounding box center [509, 395] width 81 height 21
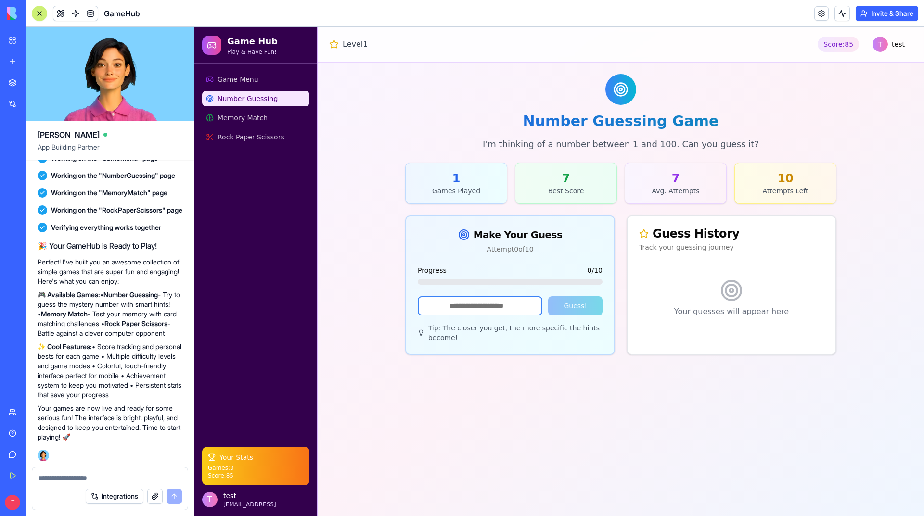
click at [505, 307] on input "number" at bounding box center [480, 305] width 125 height 19
type input "**"
click at [593, 301] on button "Guess!" at bounding box center [575, 305] width 54 height 19
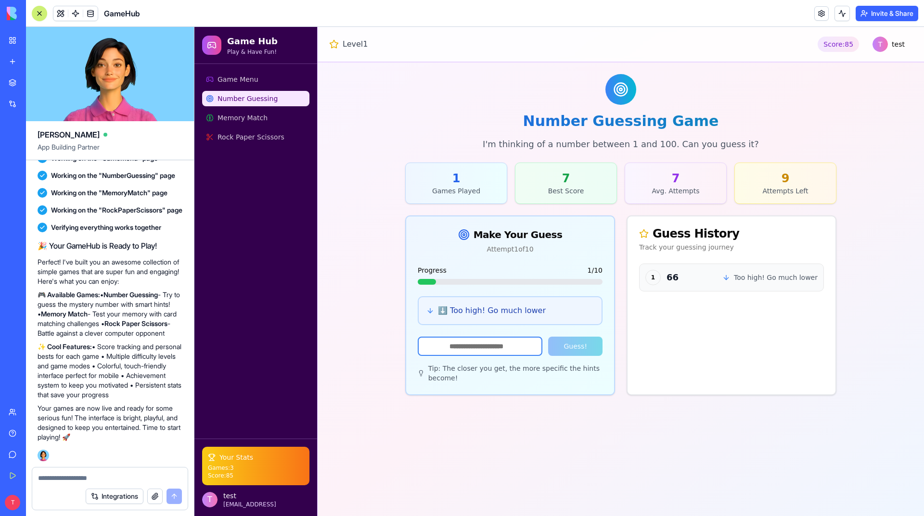
click at [510, 346] on input "number" at bounding box center [480, 346] width 125 height 19
type input "**"
click at [573, 346] on button "Guess!" at bounding box center [575, 346] width 54 height 19
click at [487, 354] on input "number" at bounding box center [480, 346] width 125 height 19
type input "**"
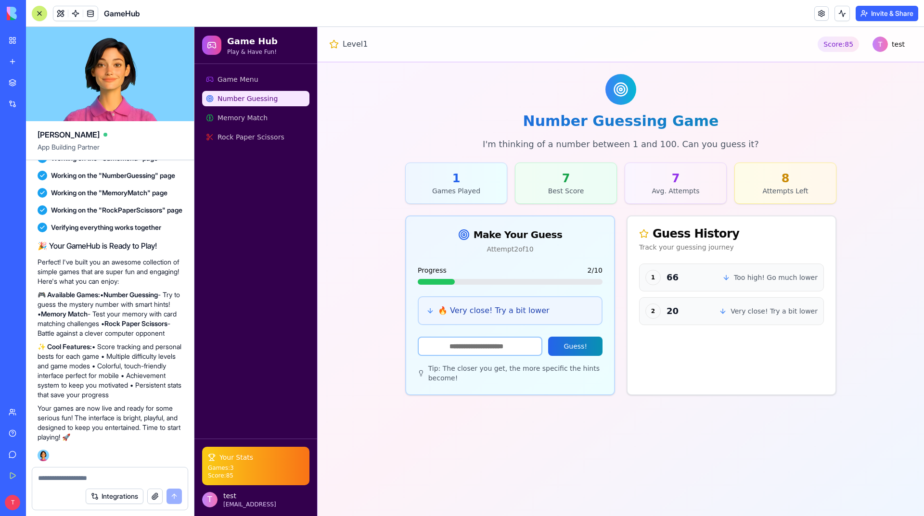
click at [590, 346] on button "Guess!" at bounding box center [575, 346] width 54 height 19
click at [508, 345] on input "number" at bounding box center [480, 346] width 125 height 19
type input "**"
click at [561, 350] on button "Guess!" at bounding box center [575, 346] width 54 height 19
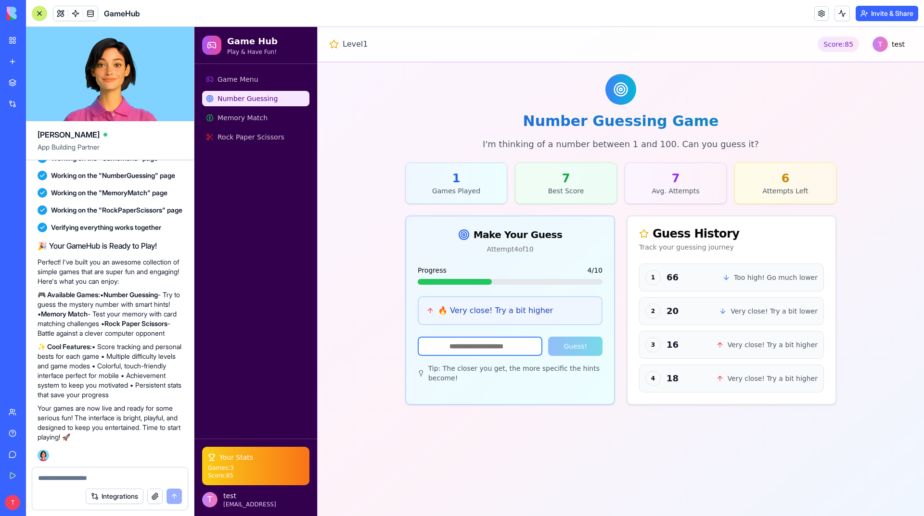
click at [498, 349] on input "number" at bounding box center [480, 346] width 125 height 19
type input "**"
click at [569, 344] on button "Guess!" at bounding box center [575, 346] width 54 height 19
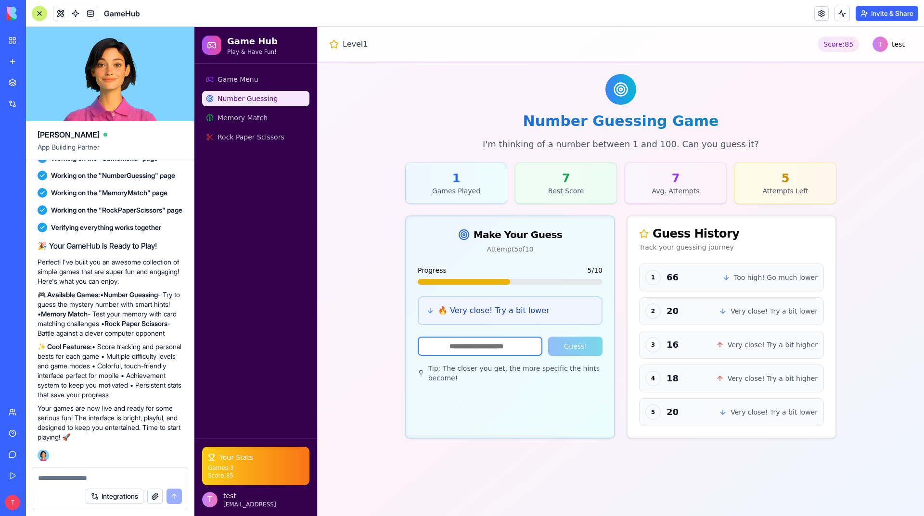
click at [505, 347] on input "number" at bounding box center [480, 346] width 125 height 19
type input "**"
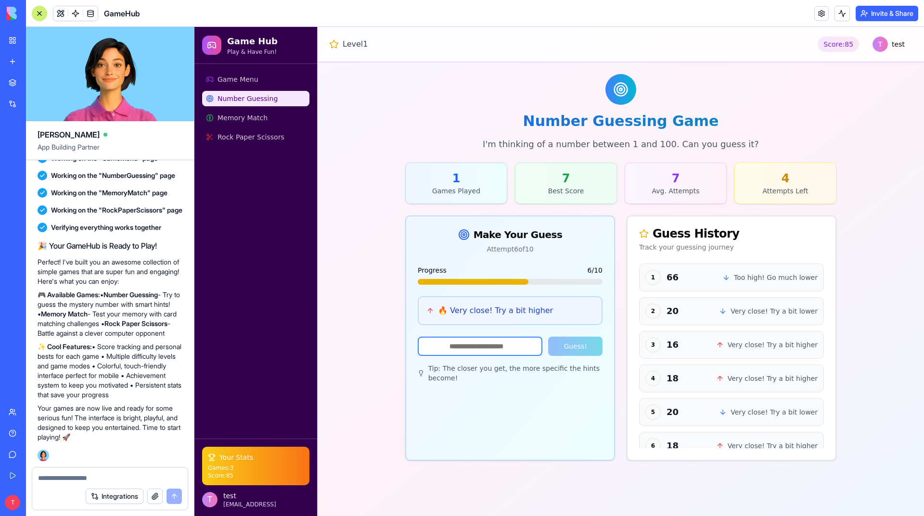
click at [505, 347] on input "number" at bounding box center [480, 346] width 125 height 19
type input "**"
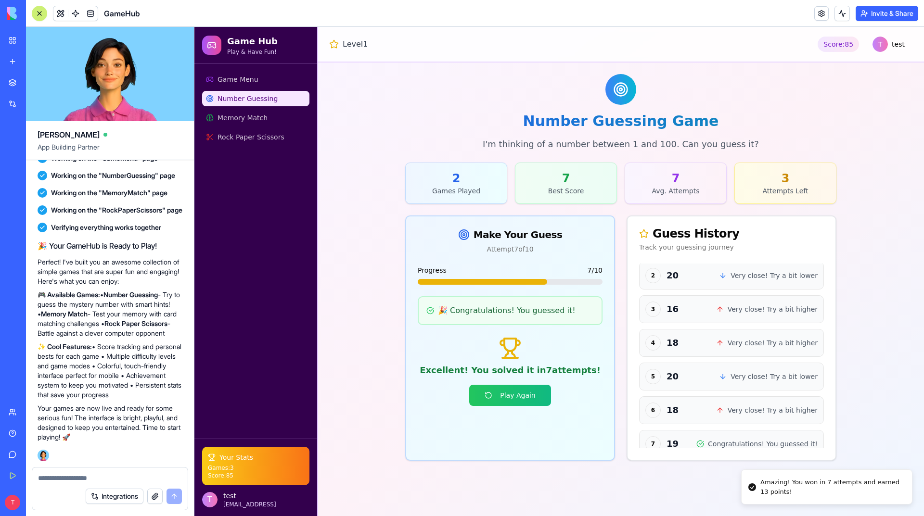
scroll to position [36, 0]
click at [512, 402] on button "Play Again" at bounding box center [509, 395] width 81 height 21
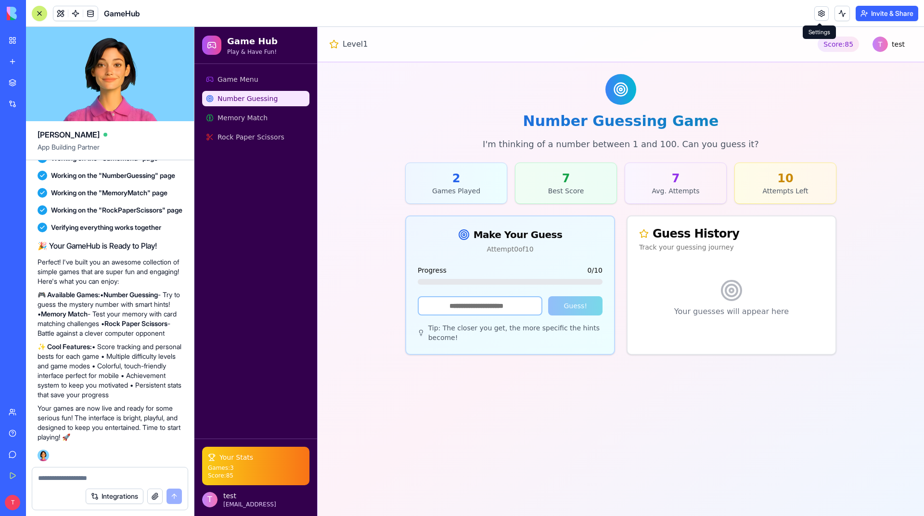
click at [817, 11] on link at bounding box center [821, 13] width 14 height 14
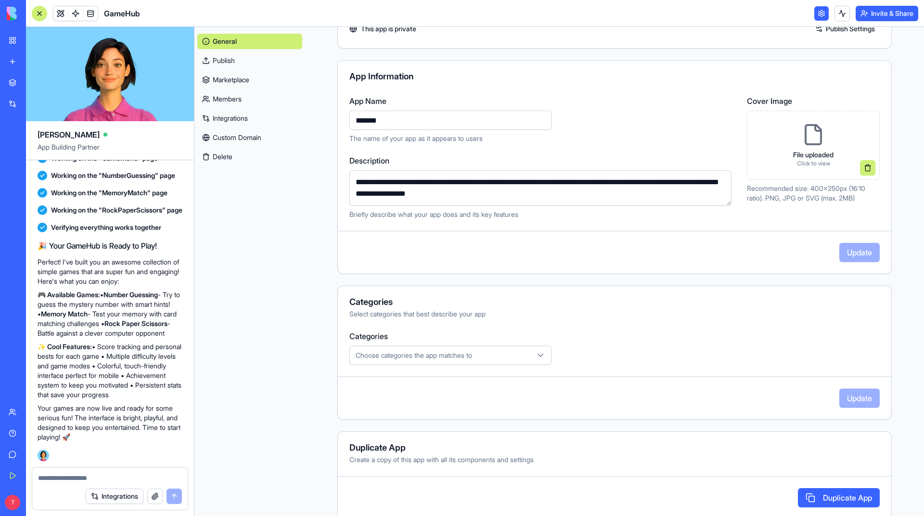
scroll to position [69, 0]
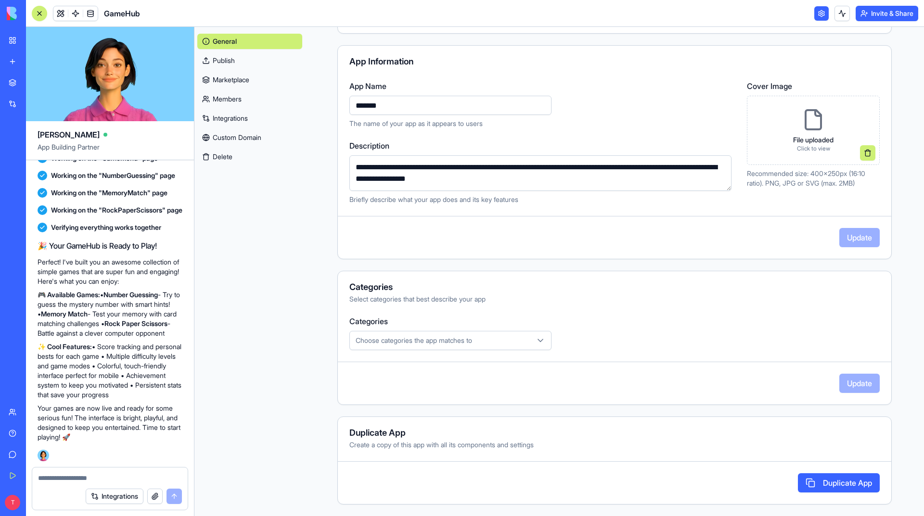
click at [447, 335] on button "Choose categories the app matches to" at bounding box center [450, 340] width 202 height 19
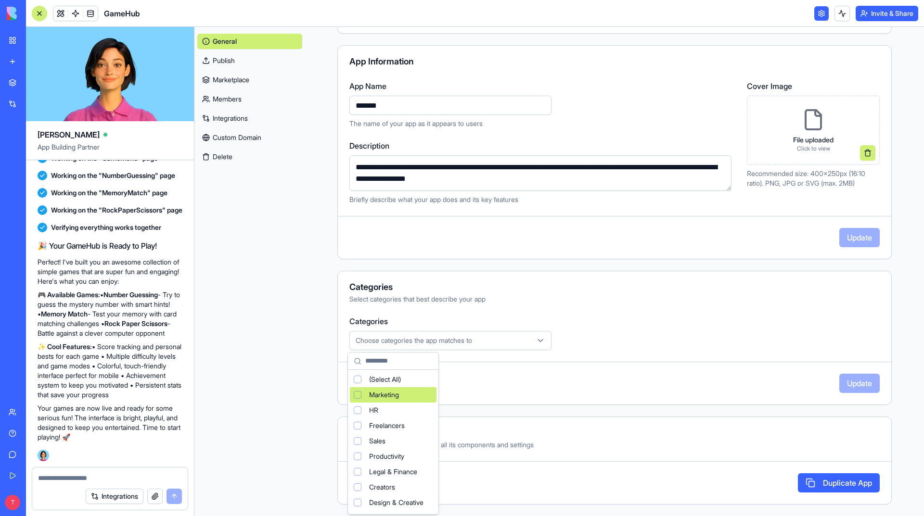
click at [419, 394] on div "Marketing" at bounding box center [393, 394] width 87 height 15
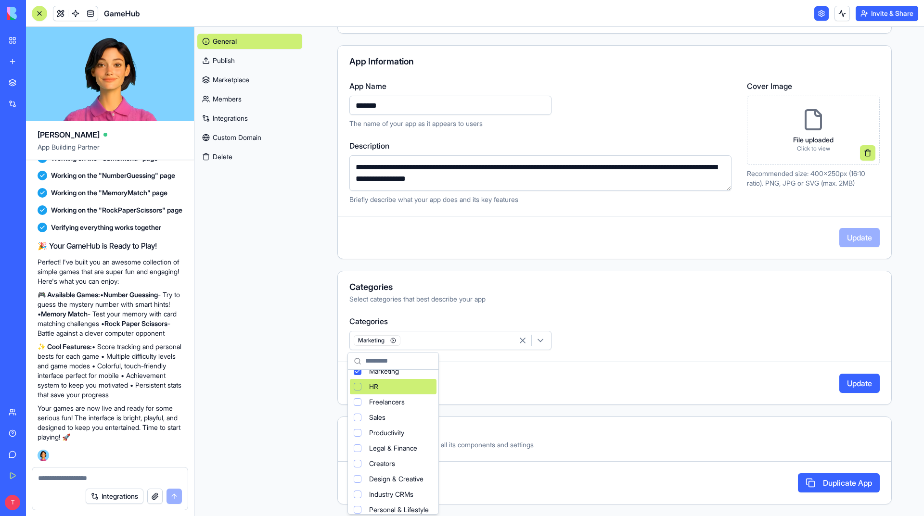
scroll to position [24, 0]
click at [526, 387] on html "My Workspace New app Marketplace Integrations Recent Untitled App AI Logo Gener…" at bounding box center [462, 258] width 924 height 516
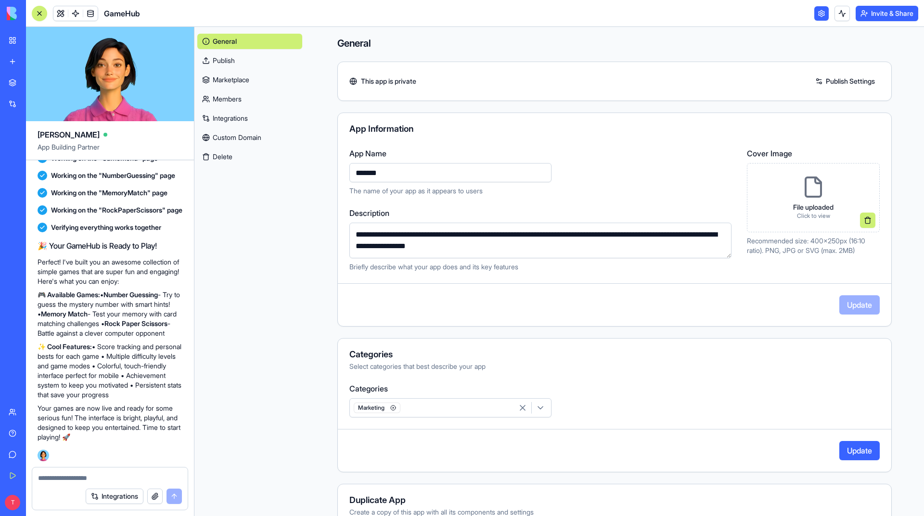
scroll to position [0, 0]
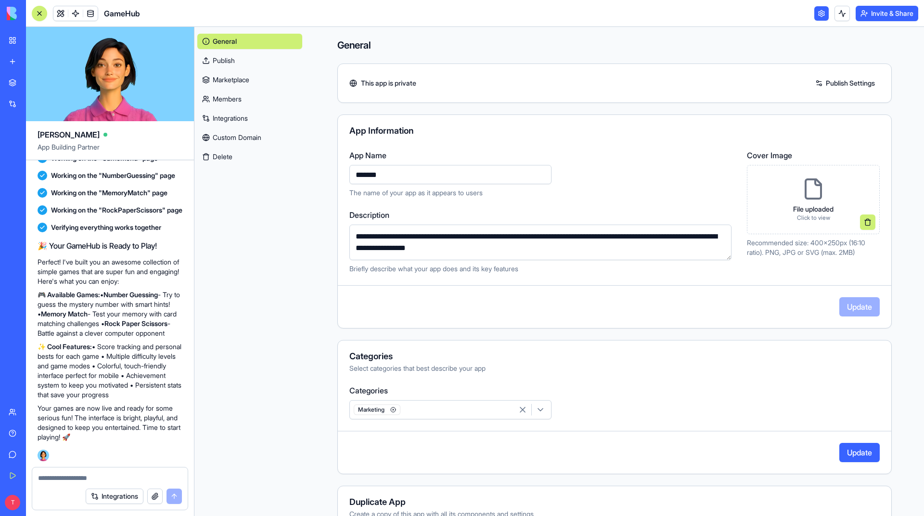
click at [235, 63] on link "Publish" at bounding box center [249, 60] width 105 height 15
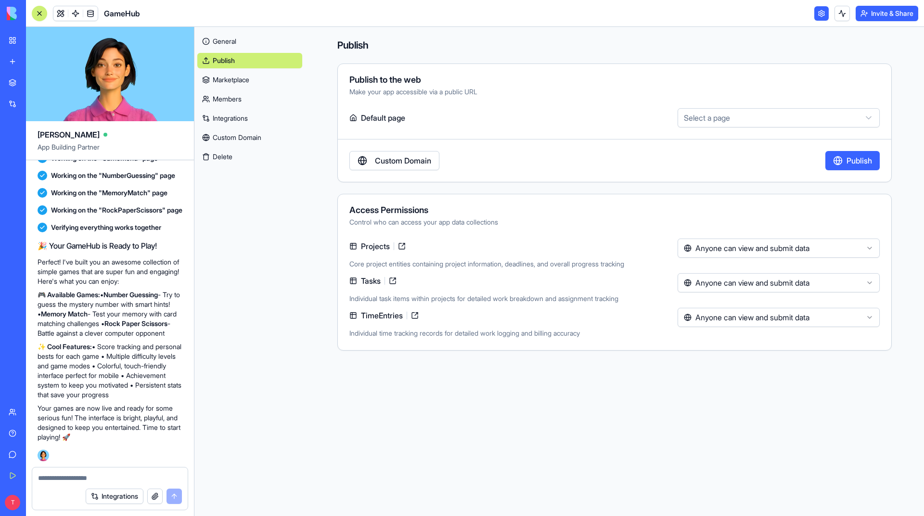
click at [249, 81] on link "Marketplace" at bounding box center [249, 79] width 105 height 15
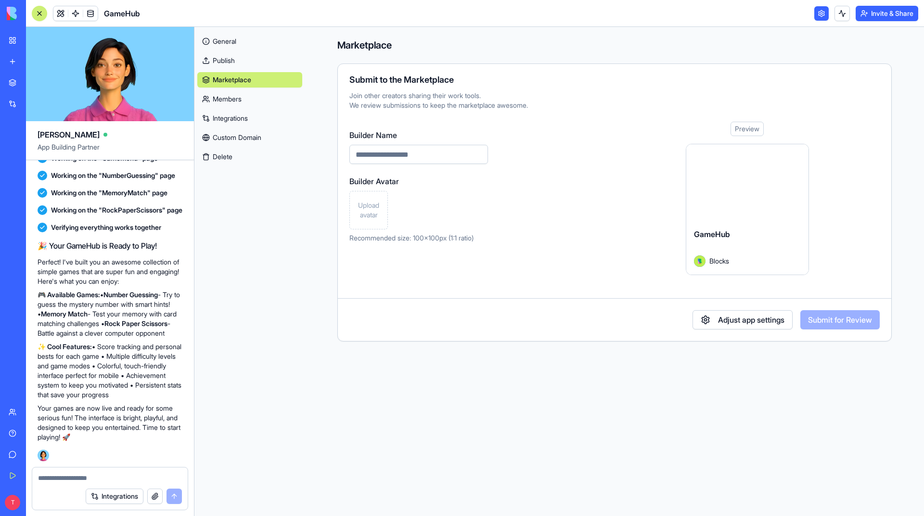
click at [241, 95] on link "Members" at bounding box center [249, 98] width 105 height 15
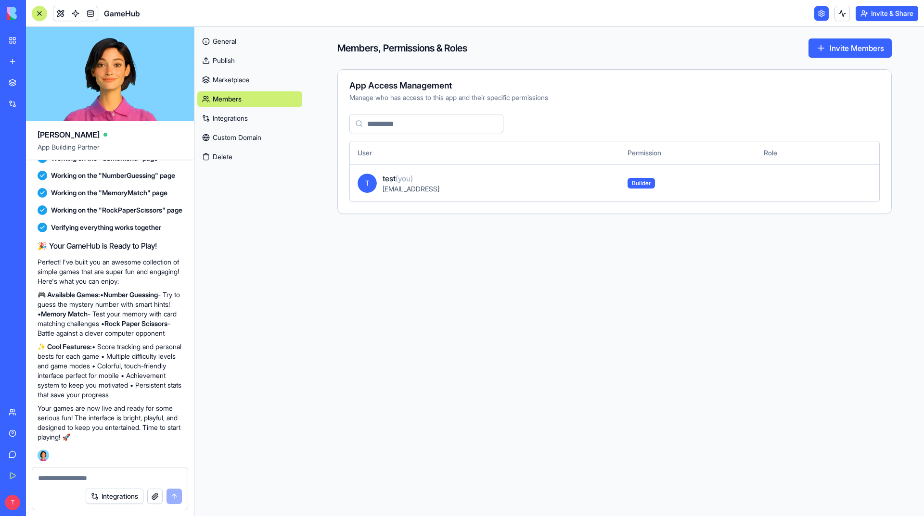
click at [240, 118] on link "Integrations" at bounding box center [249, 118] width 105 height 15
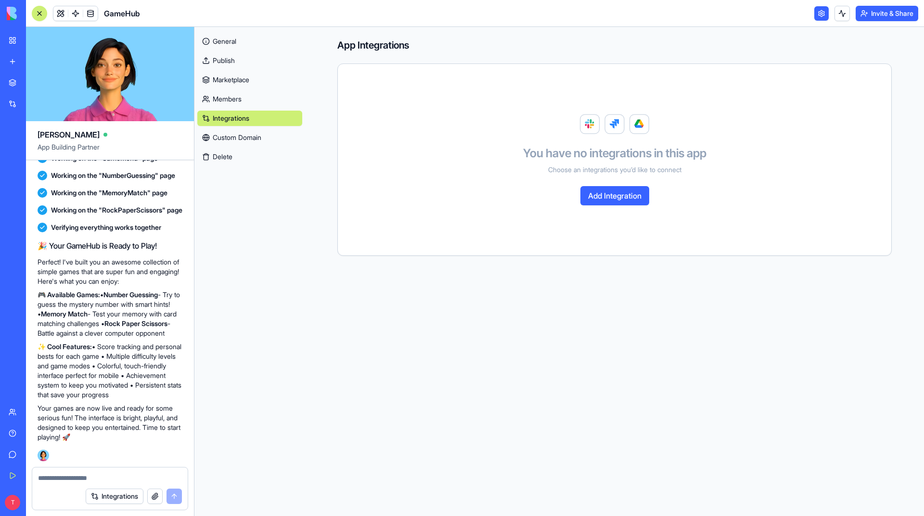
drag, startPoint x: 621, startPoint y: 206, endPoint x: 621, endPoint y: 200, distance: 6.3
click at [621, 206] on div "You have no integrations in this app Choose an integrations you’d like to conne…" at bounding box center [614, 160] width 530 height 168
click at [621, 197] on button "Add Integration" at bounding box center [614, 195] width 69 height 19
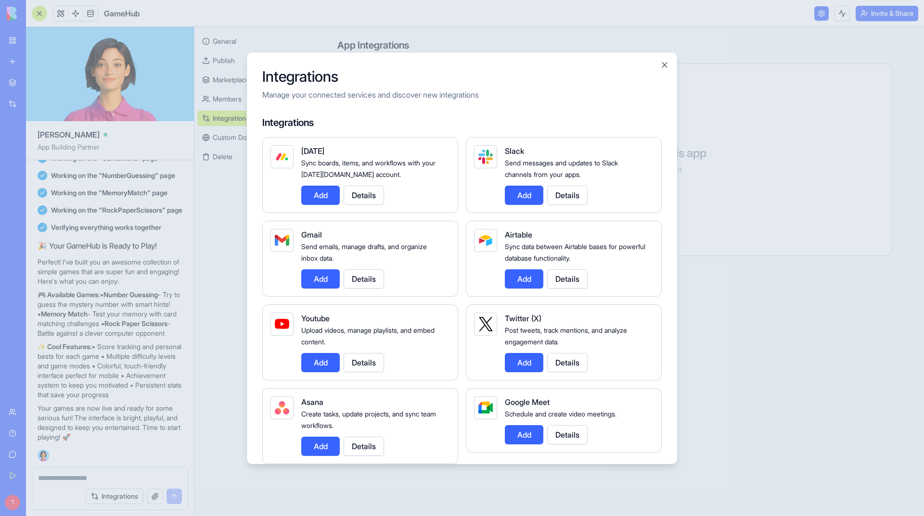
click at [327, 290] on div "Gmail Send emails, manage drafts, and organize inbox data. Add Details" at bounding box center [360, 258] width 196 height 76
click at [325, 284] on button "Add" at bounding box center [320, 278] width 38 height 19
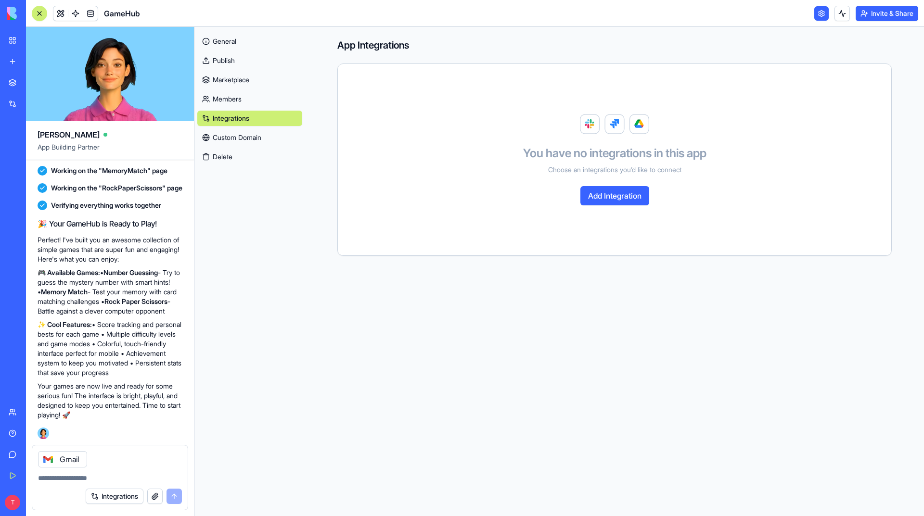
click at [239, 137] on link "Custom Domain" at bounding box center [249, 137] width 105 height 15
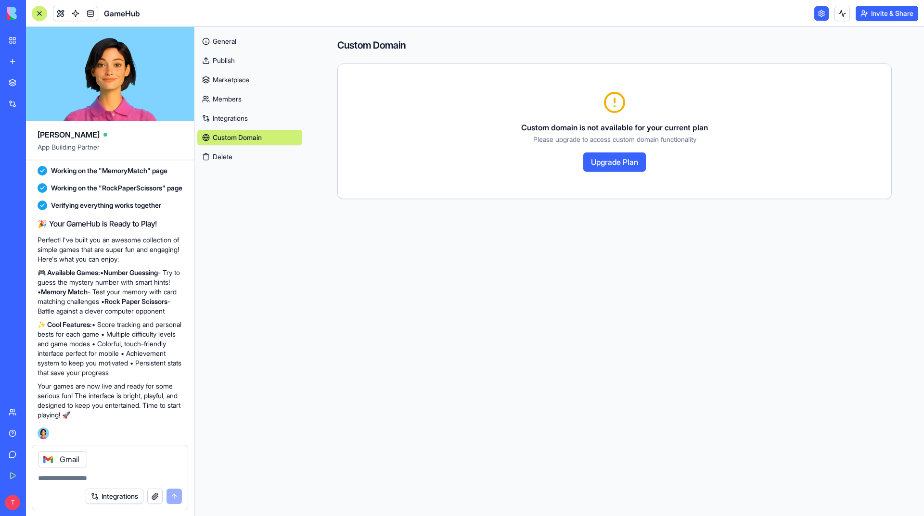
click at [631, 163] on button "Upgrade Plan" at bounding box center [614, 162] width 63 height 19
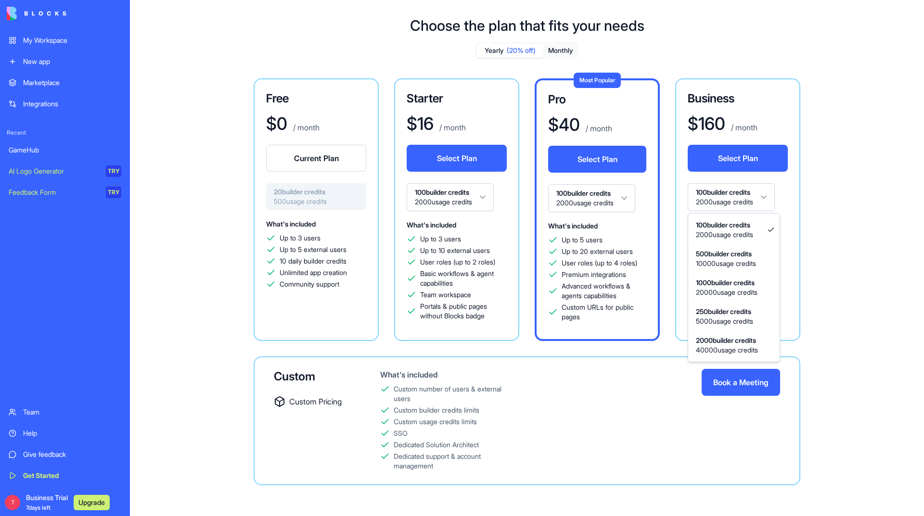
click at [745, 190] on html "My Workspace New app Marketplace Integrations Recent GameHub AI Logo Generator …" at bounding box center [462, 258] width 924 height 516
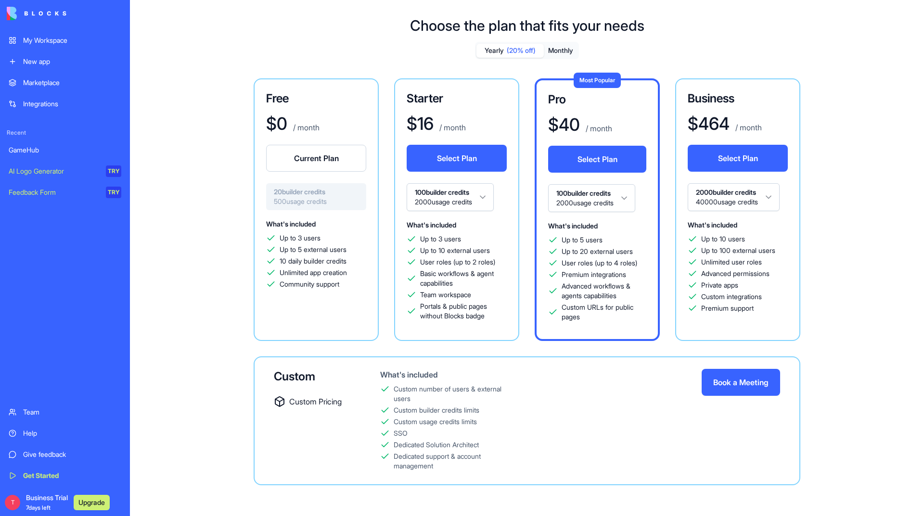
click at [734, 160] on button "Select Plan" at bounding box center [737, 158] width 100 height 27
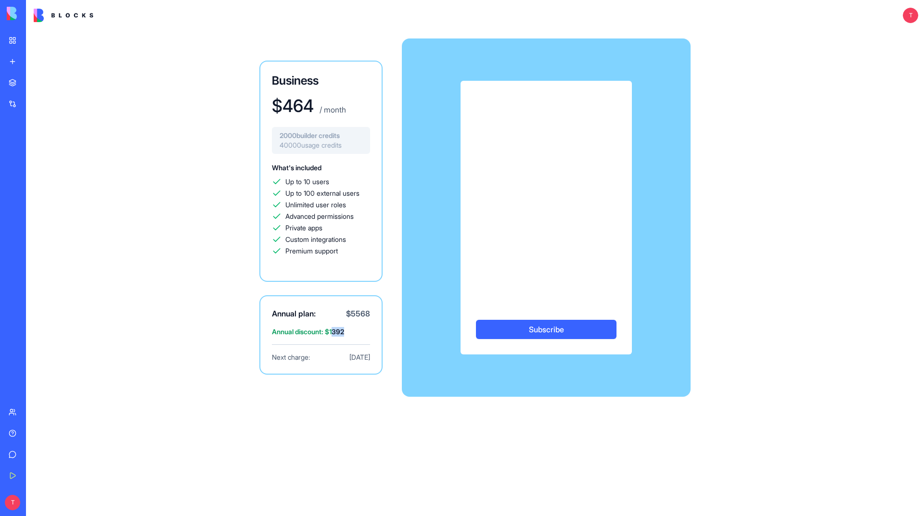
drag, startPoint x: 338, startPoint y: 332, endPoint x: 356, endPoint y: 331, distance: 18.3
click at [356, 331] on span "Annual discount: $ 1392" at bounding box center [321, 332] width 98 height 10
click at [342, 334] on span "Annual discount: $ 1392" at bounding box center [321, 332] width 98 height 10
drag, startPoint x: 358, startPoint y: 312, endPoint x: 371, endPoint y: 315, distance: 13.3
click at [371, 315] on div "Annual plan: $ 5568 Annual discount: $ 1392 Next charge: Oct 5, 2026" at bounding box center [320, 334] width 123 height 79
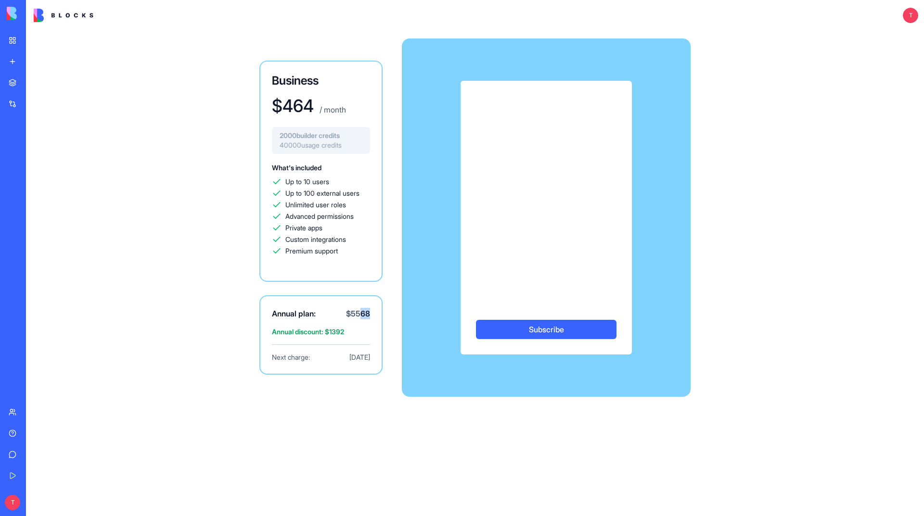
click at [63, 14] on img at bounding box center [64, 15] width 60 height 13
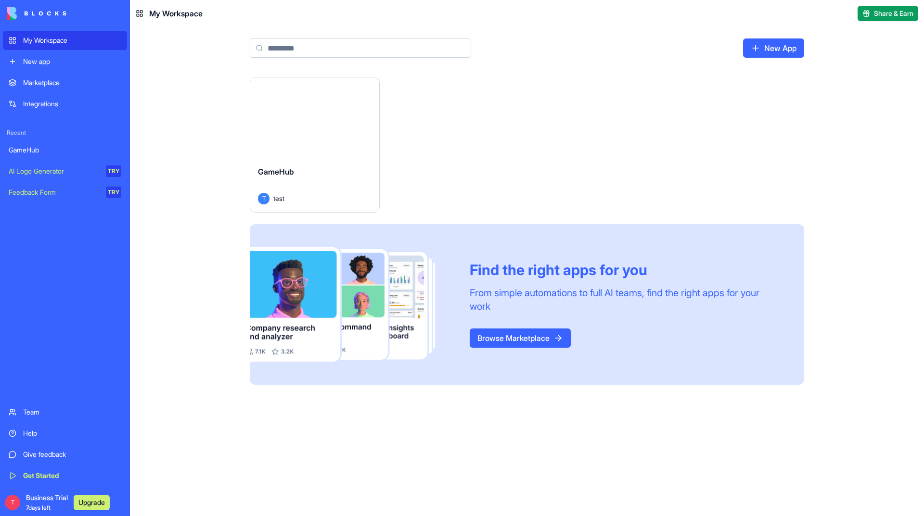
click at [57, 60] on div "New app" at bounding box center [72, 62] width 98 height 10
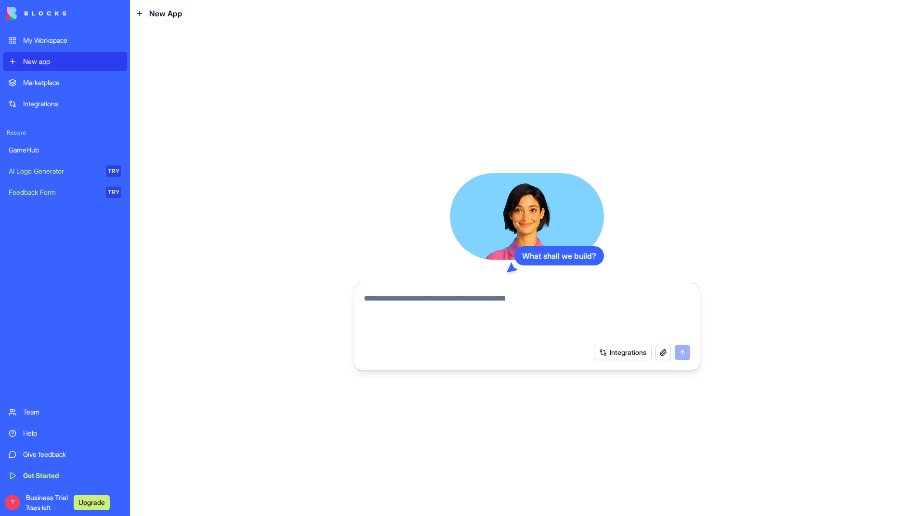
click at [463, 317] on textarea at bounding box center [527, 316] width 326 height 46
type textarea "*"
type textarea "**********"
